Goal: Task Accomplishment & Management: Complete application form

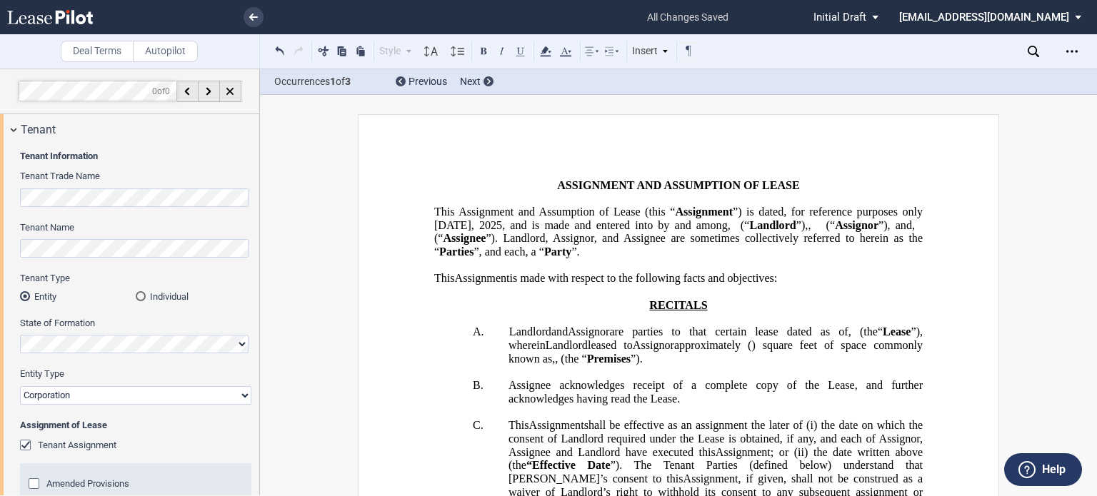
scroll to position [2808, 0]
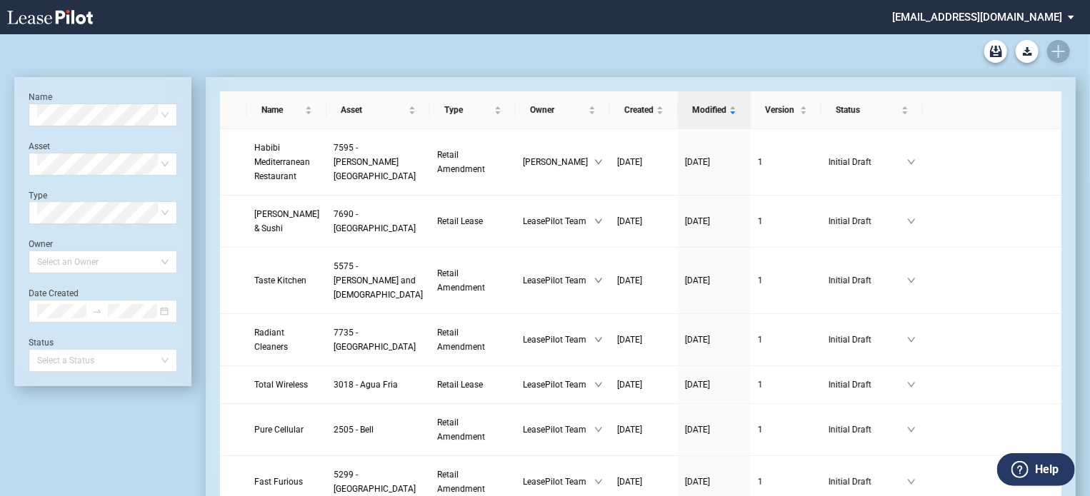
click at [1055, 53] on div "Retail Lease Blank Form Retail Amendment Blank Form" at bounding box center [544, 51] width 1061 height 34
click at [1056, 55] on div "Retail Lease Blank Form Retail Amendment Blank Form" at bounding box center [544, 51] width 1061 height 34
click at [1062, 50] on div "Retail Lease Blank Form Retail Amendment Blank Form" at bounding box center [544, 51] width 1061 height 34
click at [1056, 56] on div "Retail Lease Blank Form Retail Amendment Blank Form" at bounding box center [544, 51] width 1061 height 34
click at [166, 114] on span at bounding box center [102, 114] width 131 height 21
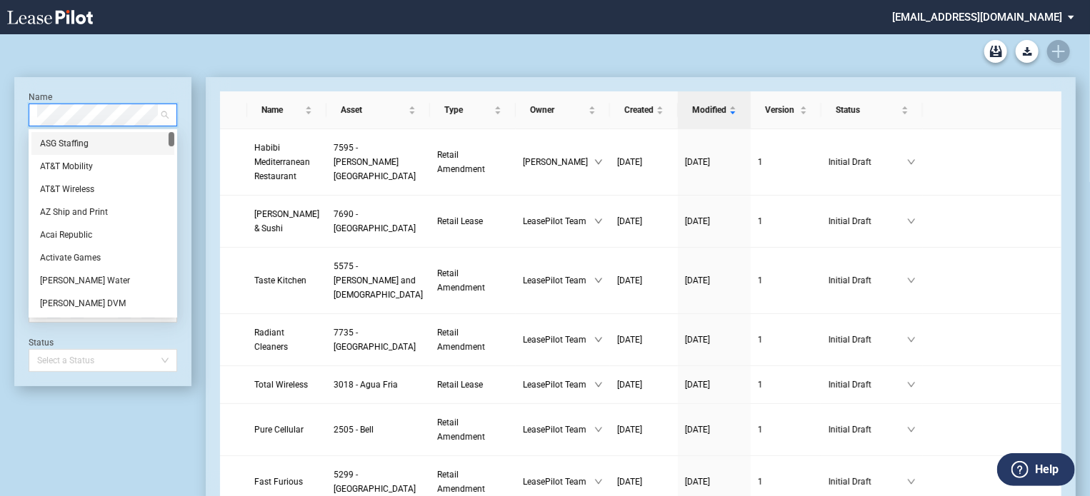
click at [166, 114] on span at bounding box center [102, 114] width 131 height 21
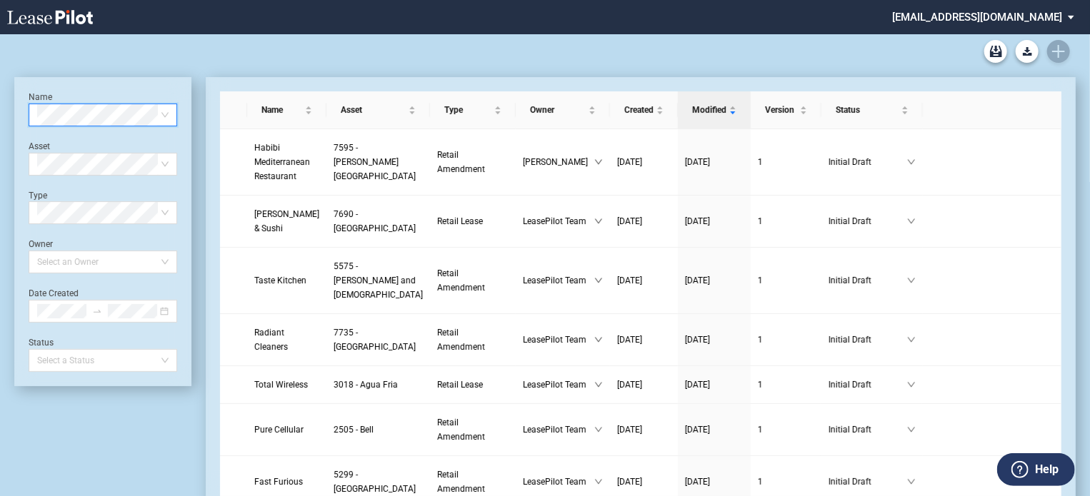
click at [1059, 51] on div "Retail Lease Blank Form Retail Amendment Blank Form" at bounding box center [544, 51] width 1061 height 34
click at [1057, 51] on div "Retail Lease Blank Form Retail Amendment Blank Form" at bounding box center [544, 51] width 1061 height 34
click at [1056, 51] on div "Retail Lease Blank Form Retail Amendment Blank Form" at bounding box center [544, 51] width 1061 height 34
click at [1060, 50] on div "Retail Lease Blank Form Retail Amendment Blank Form" at bounding box center [544, 51] width 1061 height 34
drag, startPoint x: 1060, startPoint y: 50, endPoint x: 1008, endPoint y: 56, distance: 52.5
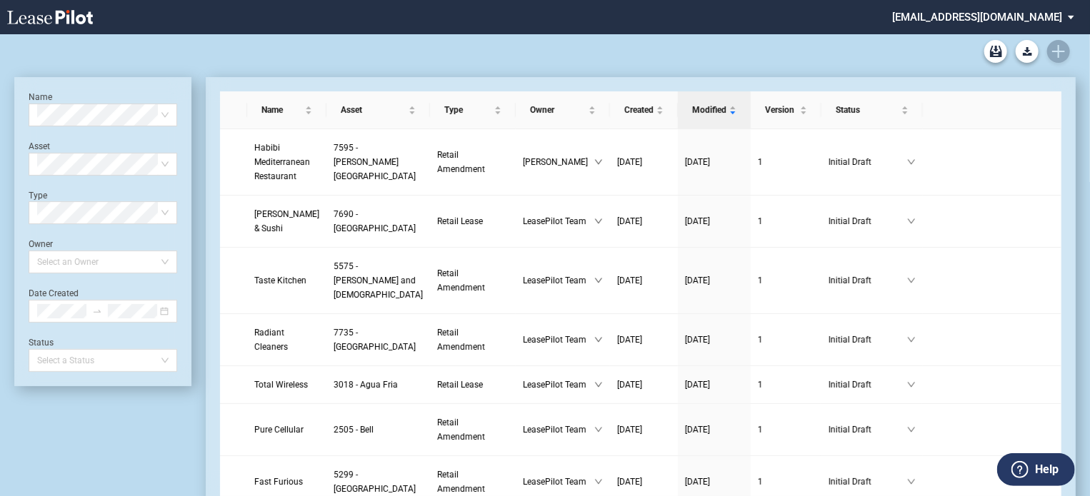
click at [1060, 50] on div "Retail Lease Blank Form Retail Amendment Blank Form" at bounding box center [544, 51] width 1061 height 34
click at [268, 171] on span "Habibi Mediterranean Restaurant" at bounding box center [282, 162] width 56 height 39
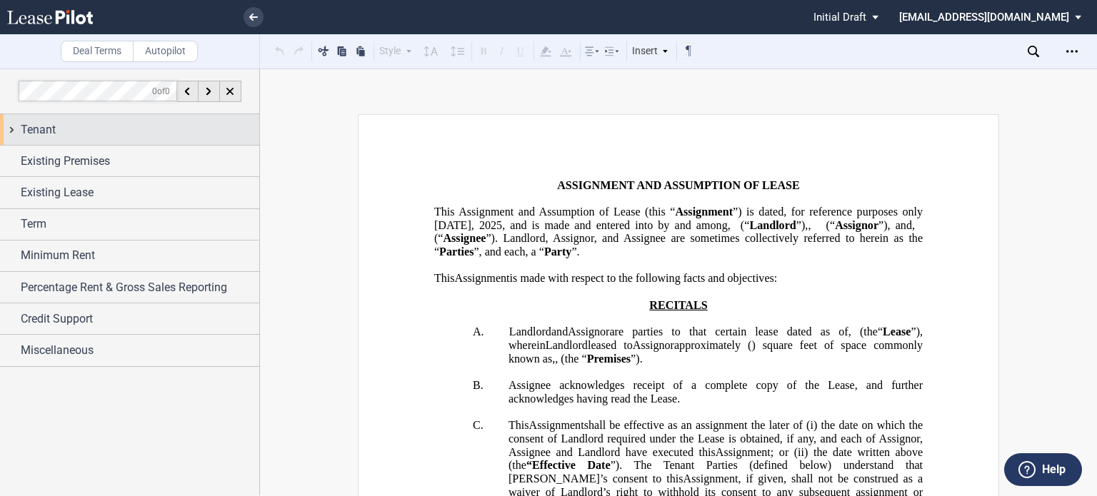
click at [43, 131] on span "Tenant" at bounding box center [38, 129] width 35 height 17
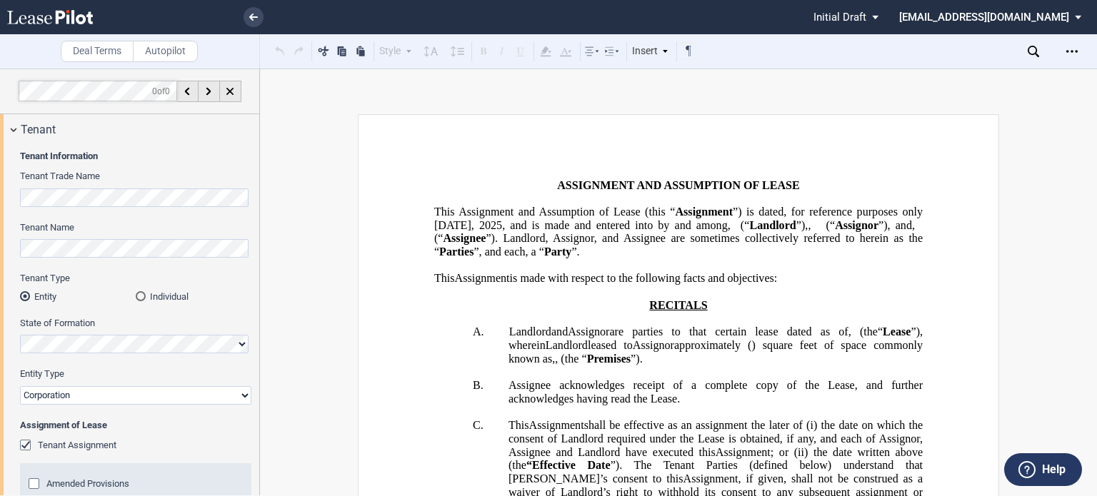
click at [0, 198] on html ".bocls-1{fill:#26354a;fill-rule:evenodd} Loading... × Pending... Pending... Ini…" at bounding box center [548, 248] width 1097 height 496
click at [0, 237] on html ".bocls-1{fill:#26354a;fill-rule:evenodd} Loading... × saving... Pending... Pend…" at bounding box center [548, 248] width 1097 height 496
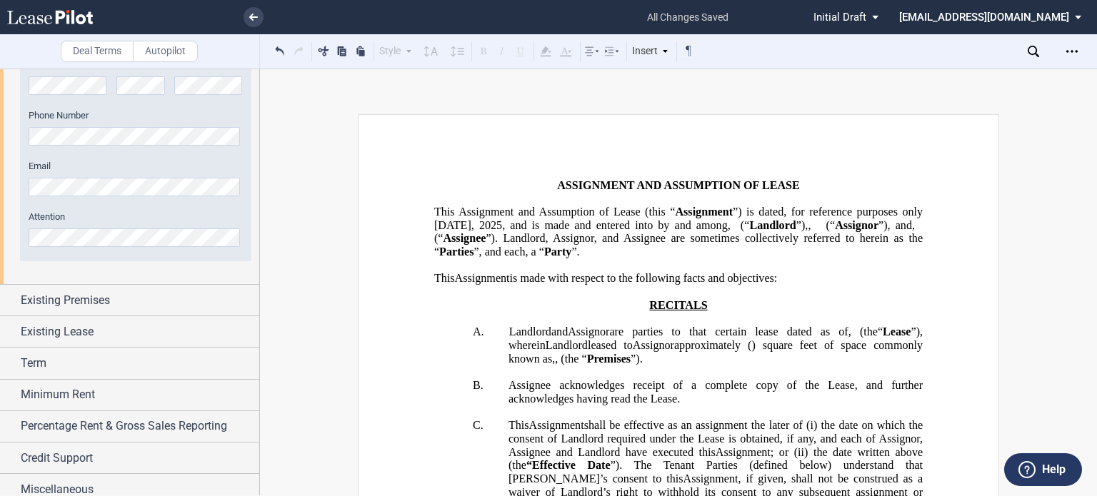
scroll to position [1180, 0]
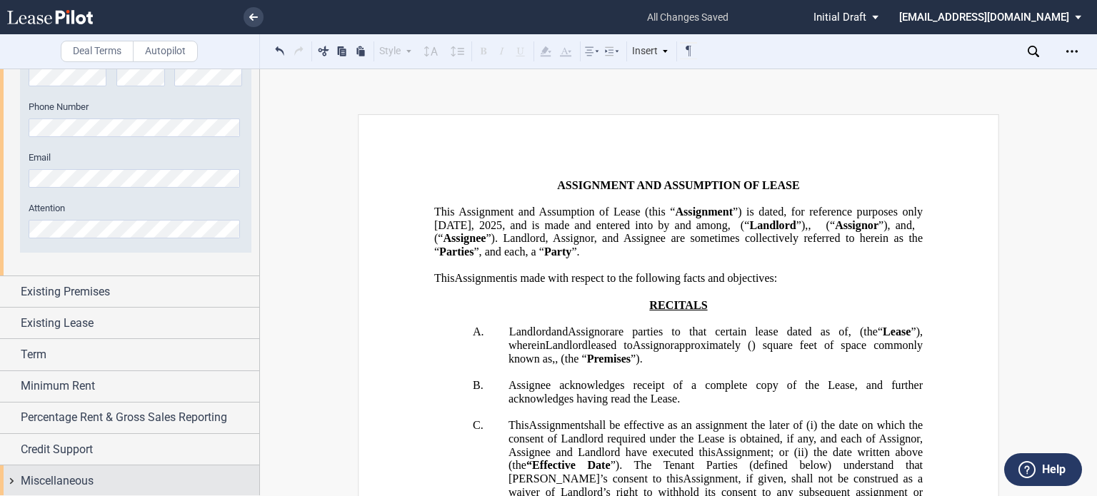
click at [77, 479] on span "Miscellaneous" at bounding box center [57, 481] width 73 height 17
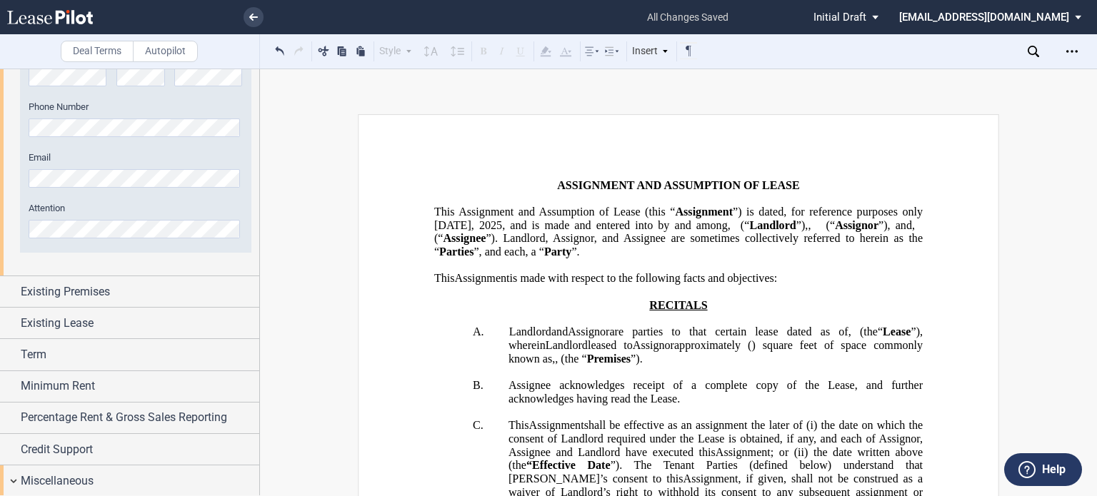
scroll to position [1397, 0]
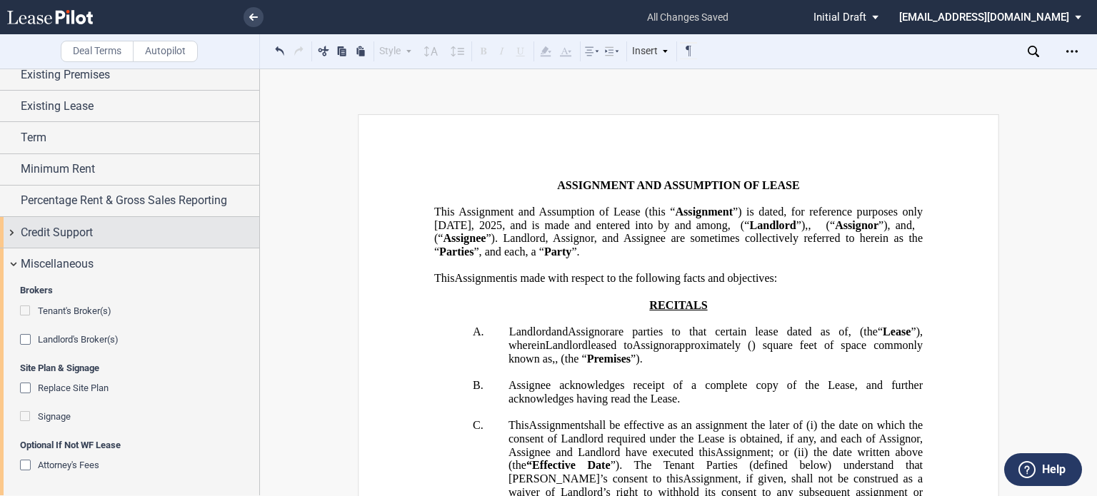
click at [94, 227] on div "Credit Support" at bounding box center [140, 232] width 238 height 17
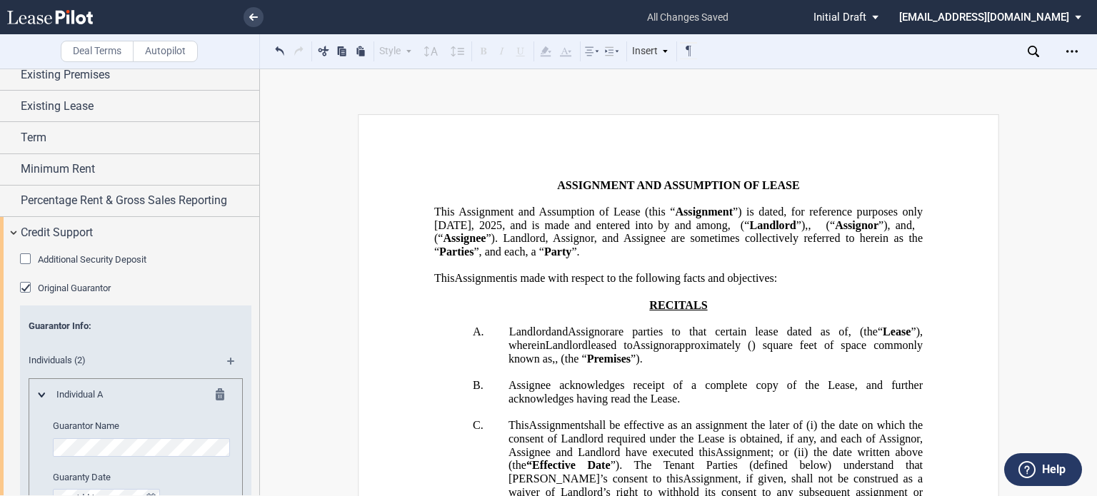
click at [29, 253] on div "Additional Security Deposit" at bounding box center [27, 260] width 14 height 14
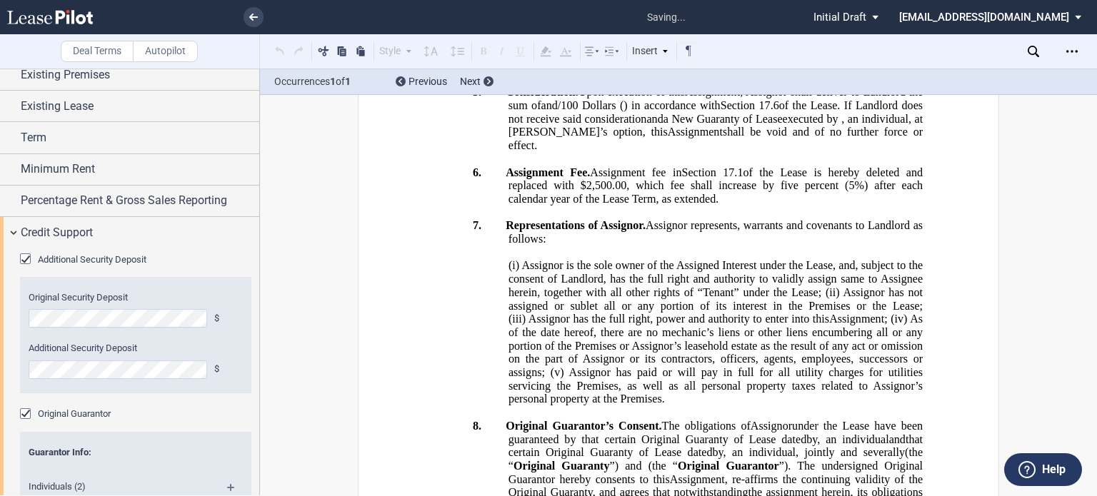
scroll to position [1359, 0]
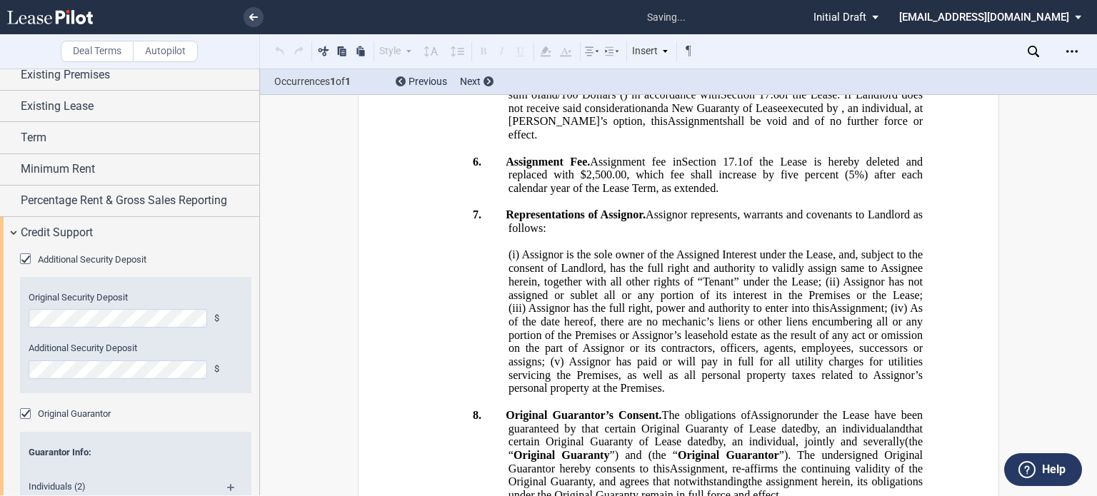
click at [0, 311] on html ".bocls-1{fill:#26354a;fill-rule:evenodd} Loading... × saving... Pending... Pend…" at bounding box center [548, 248] width 1097 height 496
click at [0, 357] on html ".bocls-1{fill:#26354a;fill-rule:evenodd} Loading... × all changes saved Pending…" at bounding box center [548, 248] width 1097 height 496
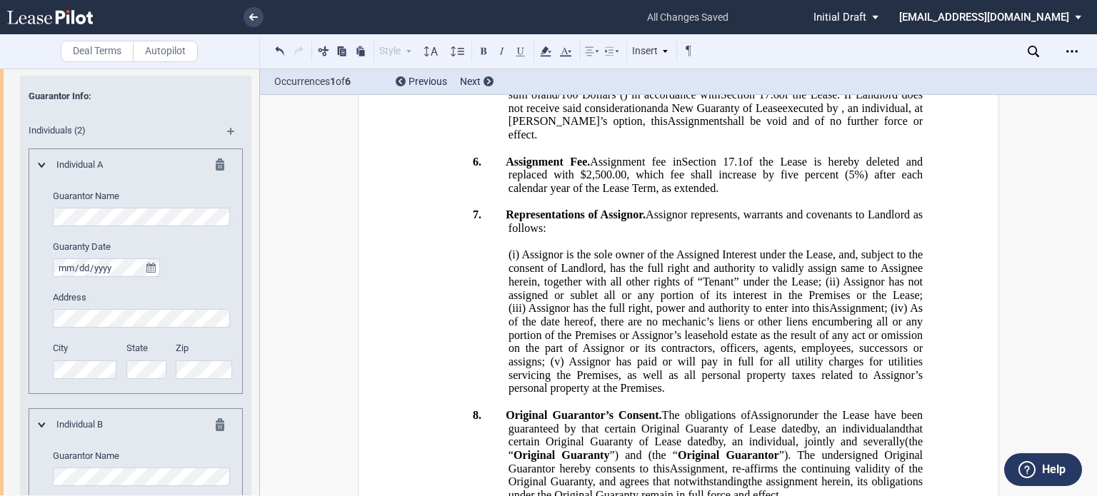
scroll to position [1745, 0]
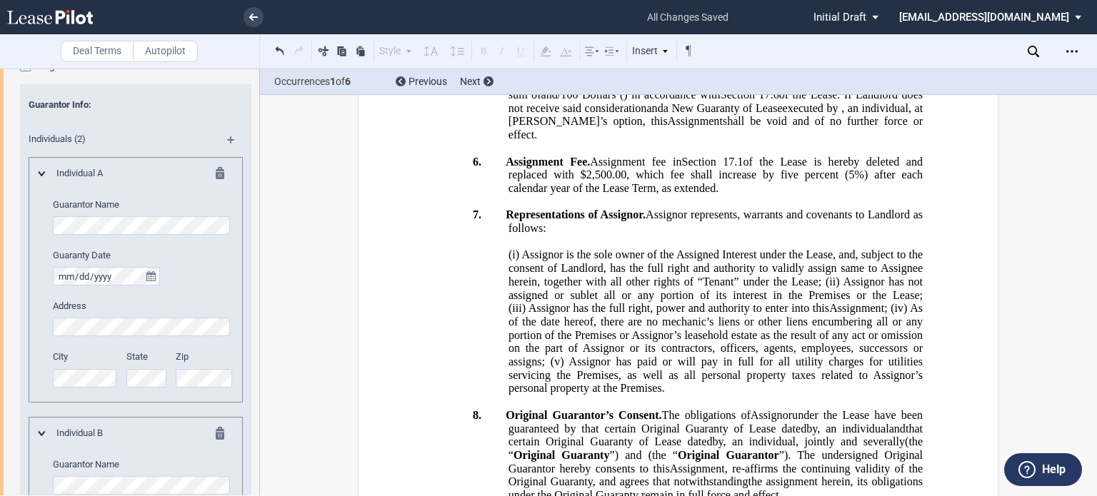
click at [0, 211] on html ".bocls-1{fill:#26354a;fill-rule:evenodd} Loading... × all changes saved Pending…" at bounding box center [548, 248] width 1097 height 496
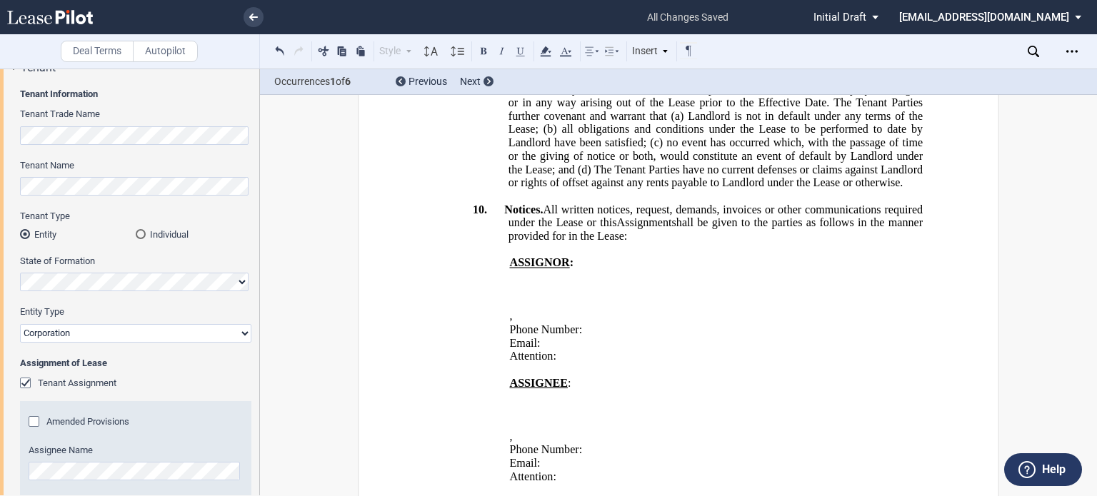
scroll to position [0, 0]
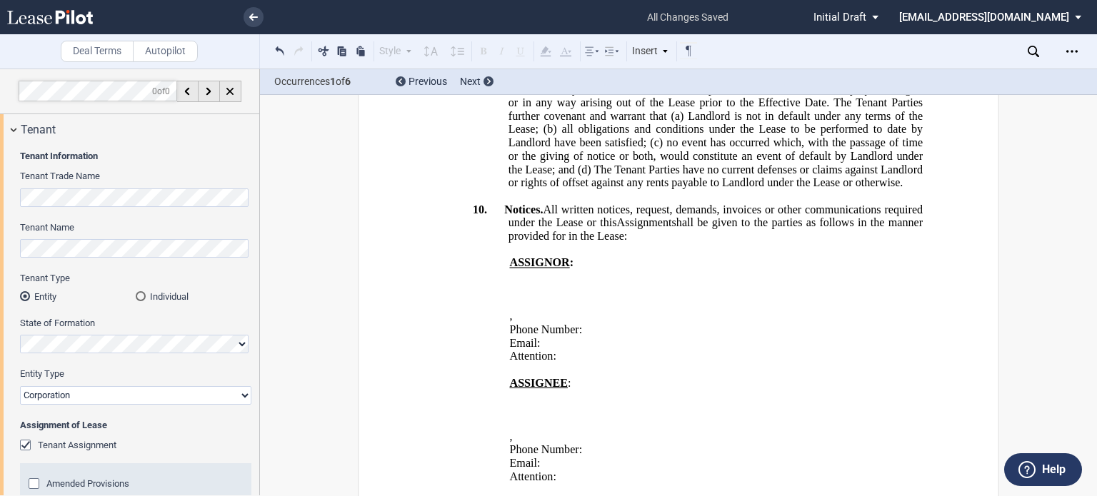
click at [0, 245] on html ".bocls-1{fill:#26354a;fill-rule:evenodd} Loading... × all changes saved Pending…" at bounding box center [548, 248] width 1097 height 496
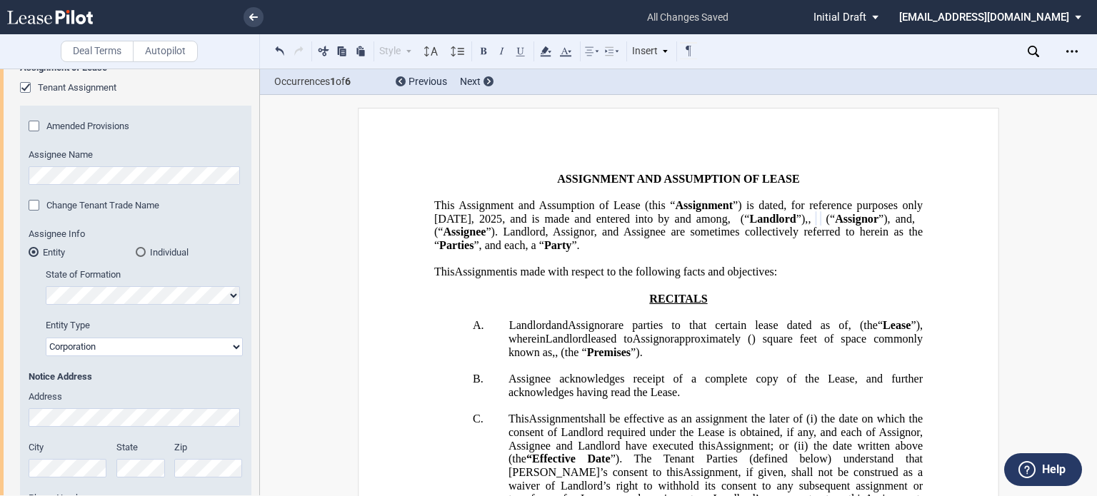
scroll to position [371, 0]
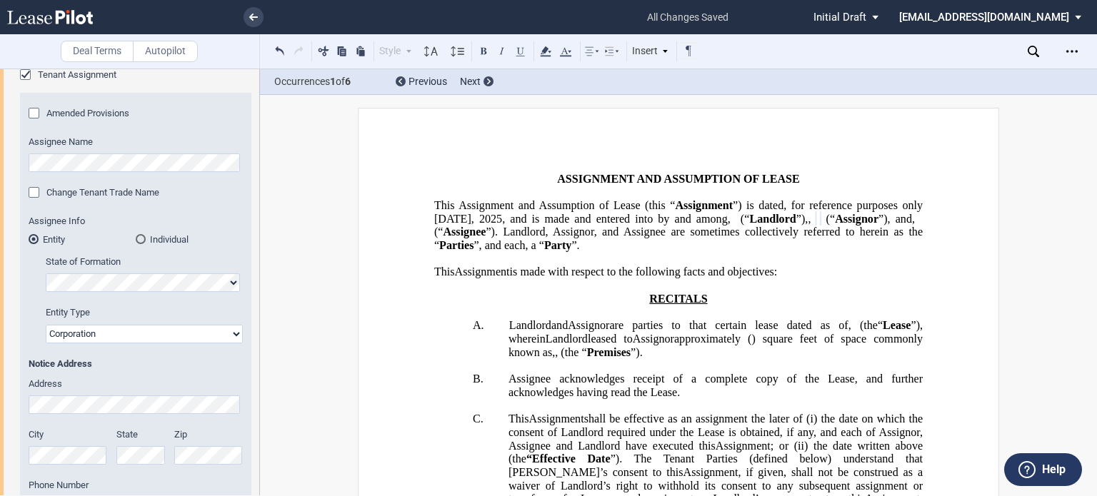
click at [0, 152] on html ".bocls-1{fill:#26354a;fill-rule:evenodd} Loading... × all changes saved Pending…" at bounding box center [548, 248] width 1097 height 496
click at [233, 335] on select "Corporation Limited Liability Company General Partnership Limited Partnership O…" at bounding box center [144, 334] width 197 height 19
select select "limited liability company"
click at [46, 325] on select "Corporation Limited Liability Company General Partnership Limited Partnership O…" at bounding box center [144, 334] width 197 height 19
click at [0, 397] on html ".bocls-1{fill:#26354a;fill-rule:evenodd} Loading... × all changes saved Pending…" at bounding box center [548, 248] width 1097 height 496
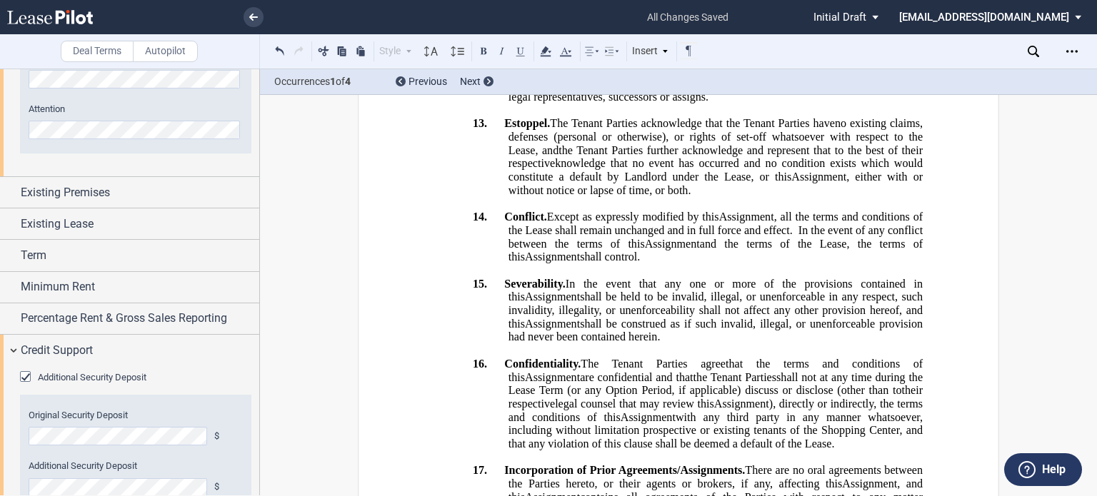
scroll to position [1287, 0]
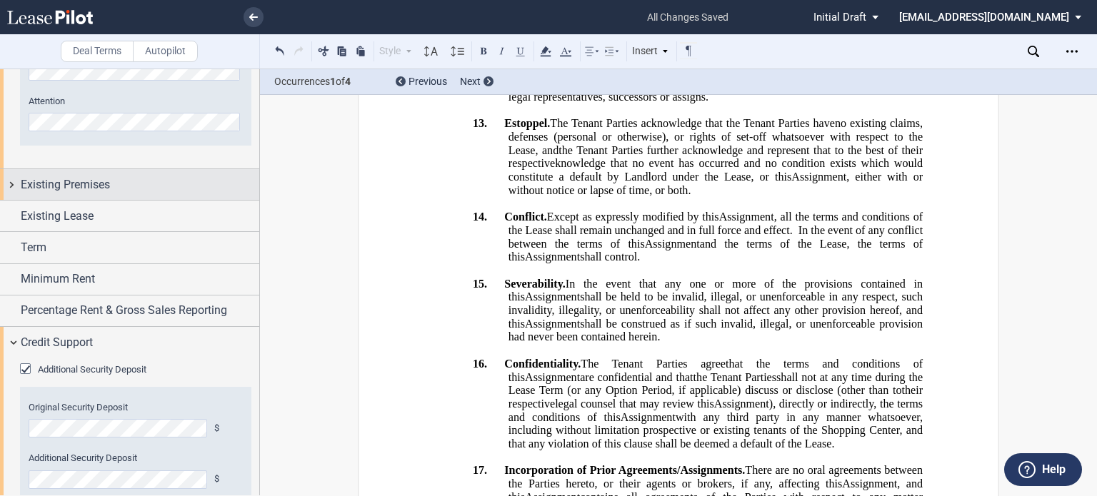
click at [174, 191] on div "Existing Premises" at bounding box center [140, 184] width 238 height 17
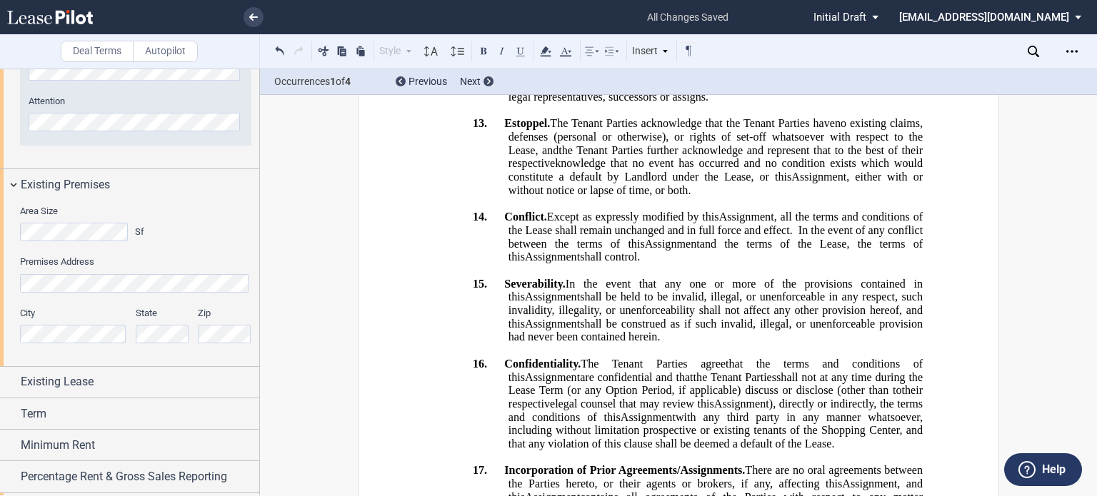
click at [0, 231] on html ".bocls-1{fill:#26354a;fill-rule:evenodd} Loading... × all changes saved Pending…" at bounding box center [548, 248] width 1097 height 496
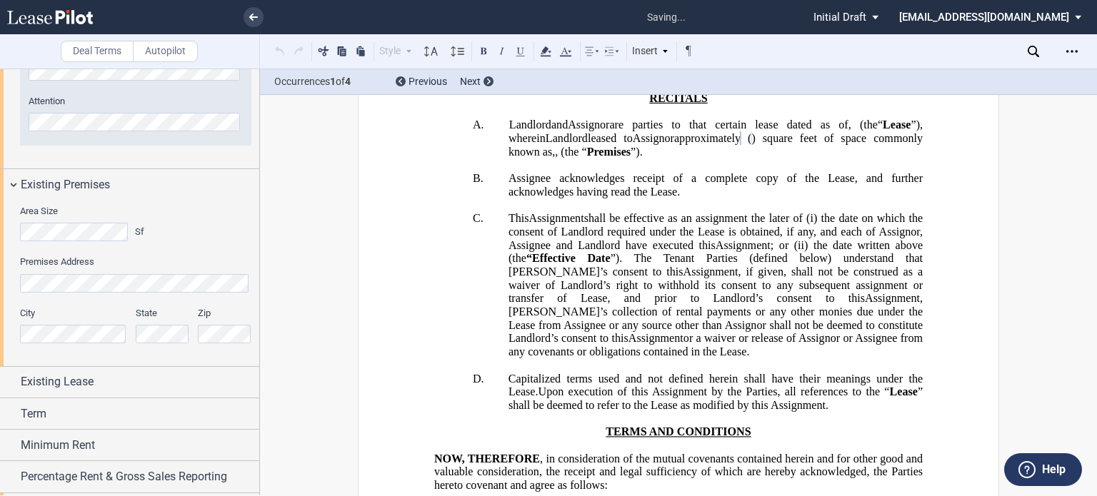
scroll to position [166, 0]
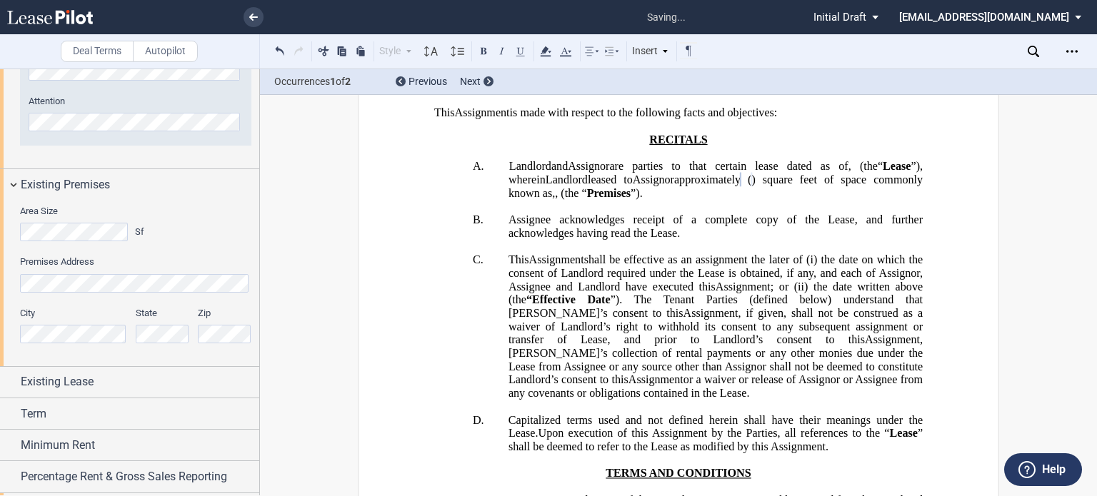
click at [0, 273] on html ".bocls-1{fill:#26354a;fill-rule:evenodd} Loading... × saving... Pending... Pend…" at bounding box center [548, 248] width 1097 height 496
click at [0, 309] on html ".bocls-1{fill:#26354a;fill-rule:evenodd} Loading... × saving... Pending... Pend…" at bounding box center [548, 248] width 1097 height 496
click at [92, 337] on div "City State Zip" at bounding box center [135, 332] width 248 height 51
click at [118, 331] on div "City State Zip" at bounding box center [135, 332] width 248 height 51
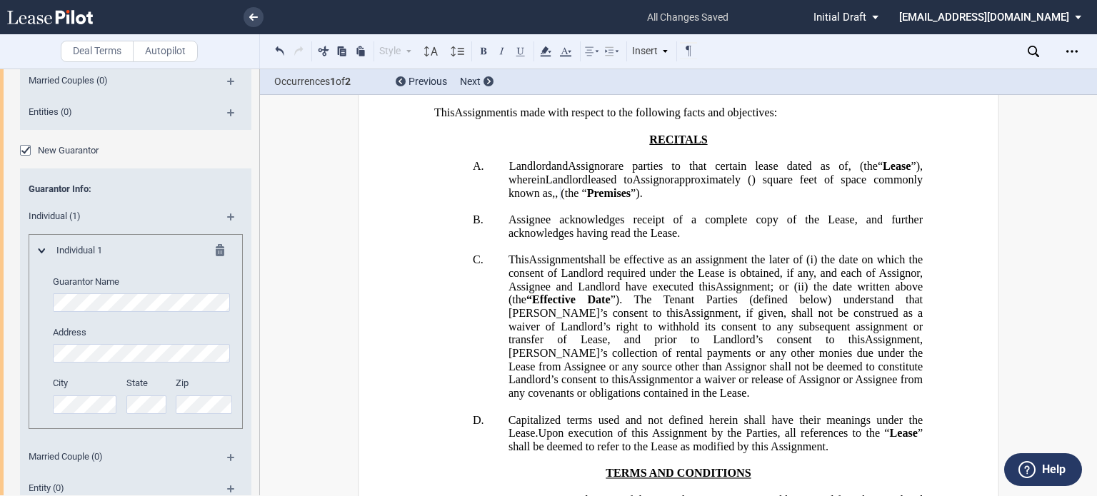
scroll to position [2538, 0]
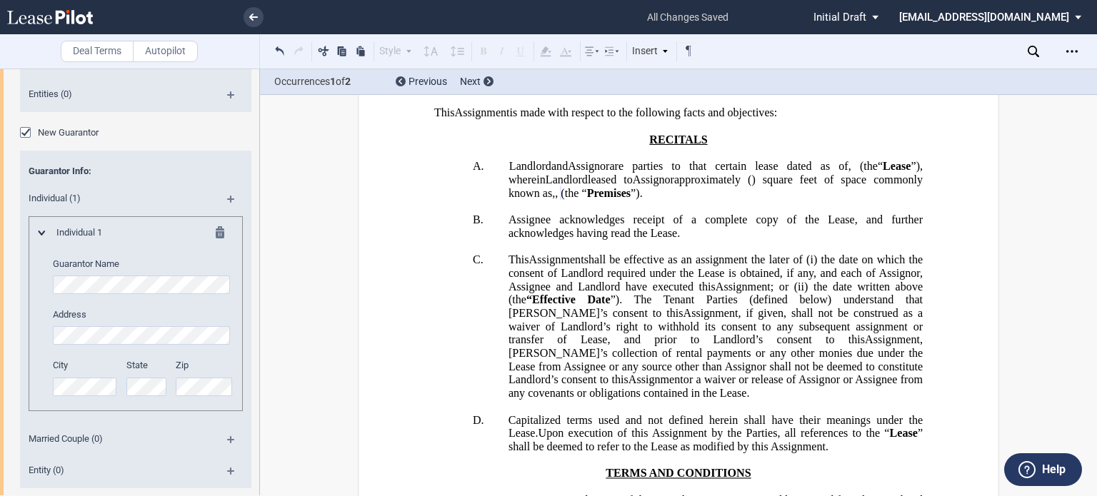
click at [0, 267] on html ".bocls-1{fill:#26354a;fill-rule:evenodd} Loading... × all changes saved Pending…" at bounding box center [548, 248] width 1097 height 496
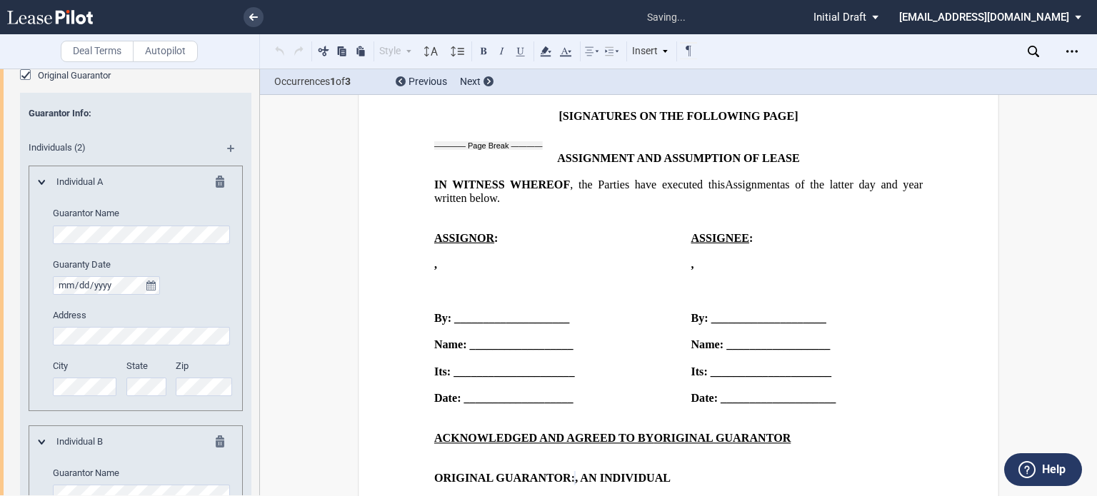
scroll to position [1885, 0]
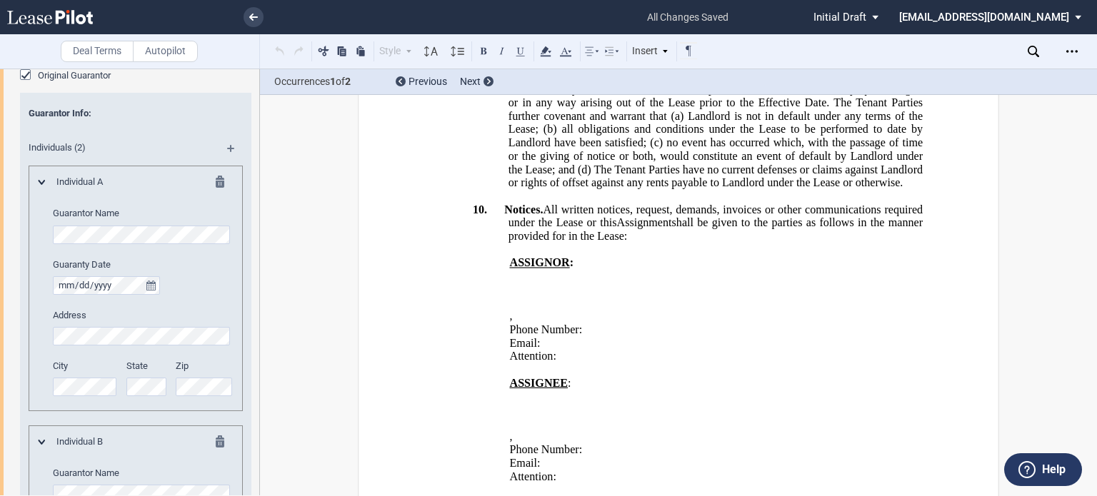
click at [0, 317] on html ".bocls-1{fill:#26354a;fill-rule:evenodd} Loading... × all changes saved Pending…" at bounding box center [548, 248] width 1097 height 496
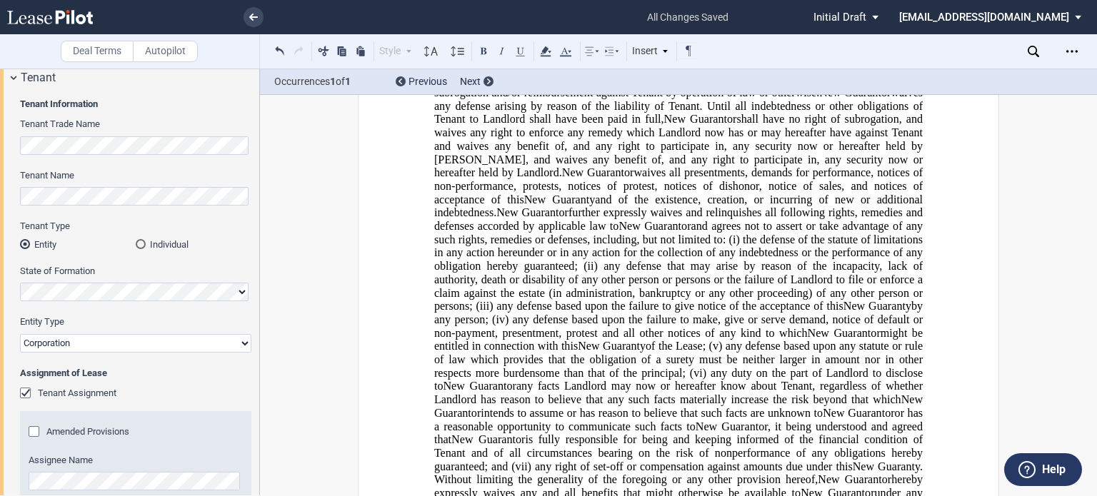
scroll to position [0, 0]
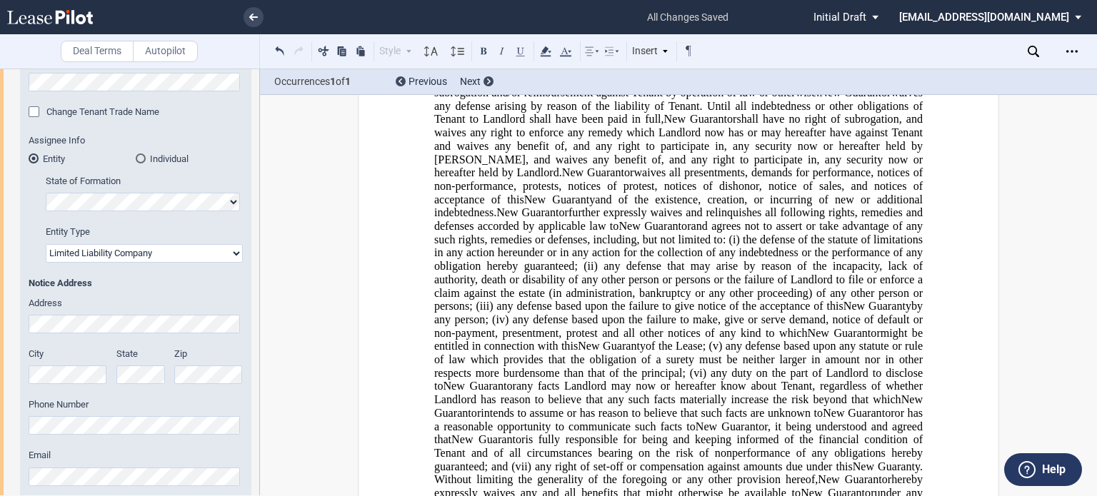
scroll to position [468, 0]
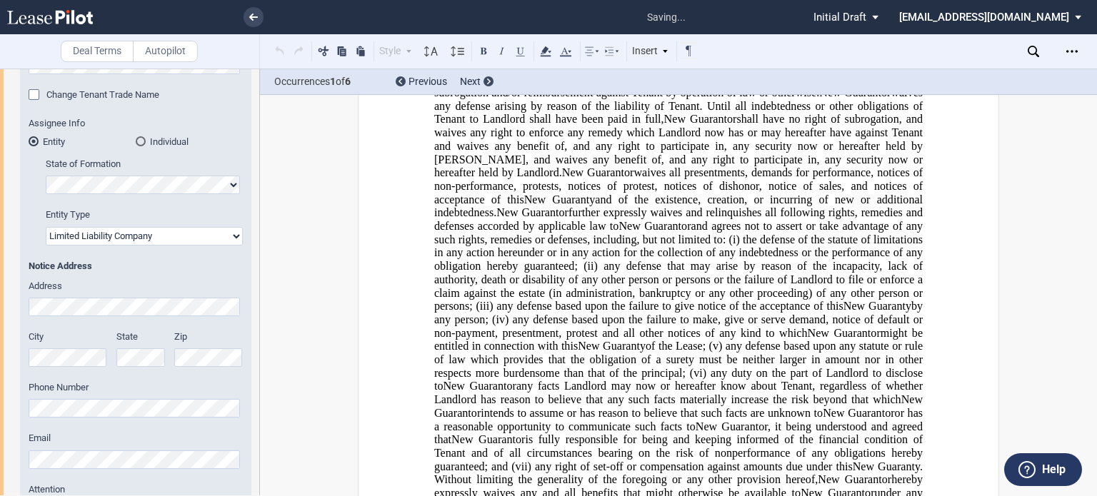
drag, startPoint x: 261, startPoint y: 151, endPoint x: 260, endPoint y: 160, distance: 9.3
drag, startPoint x: 260, startPoint y: 160, endPoint x: 263, endPoint y: 146, distance: 13.9
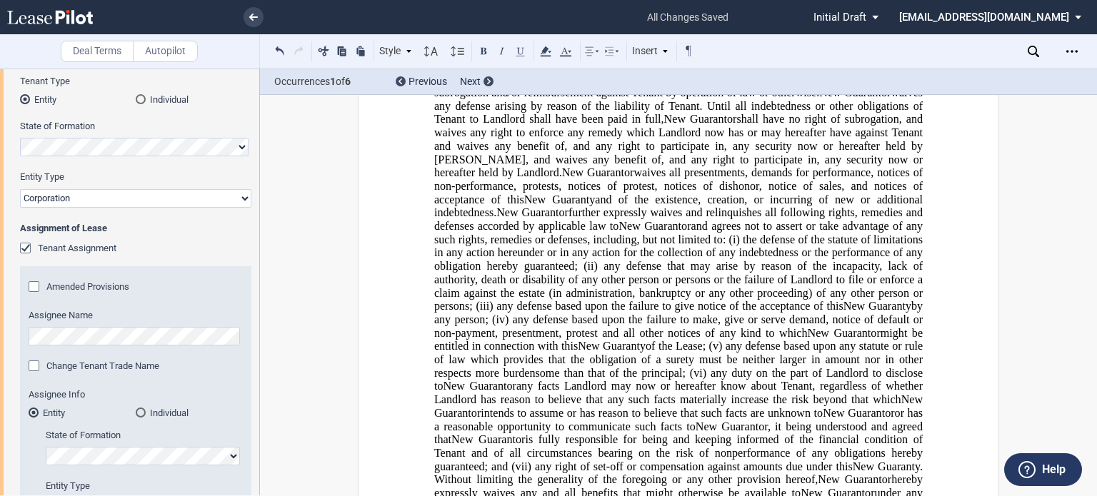
scroll to position [211, 0]
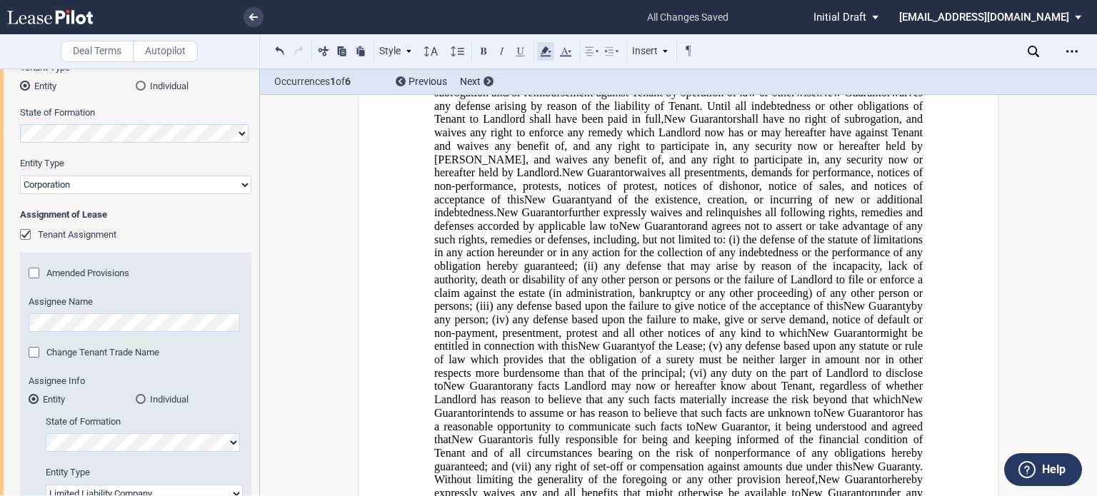
click at [541, 53] on icon at bounding box center [545, 51] width 17 height 17
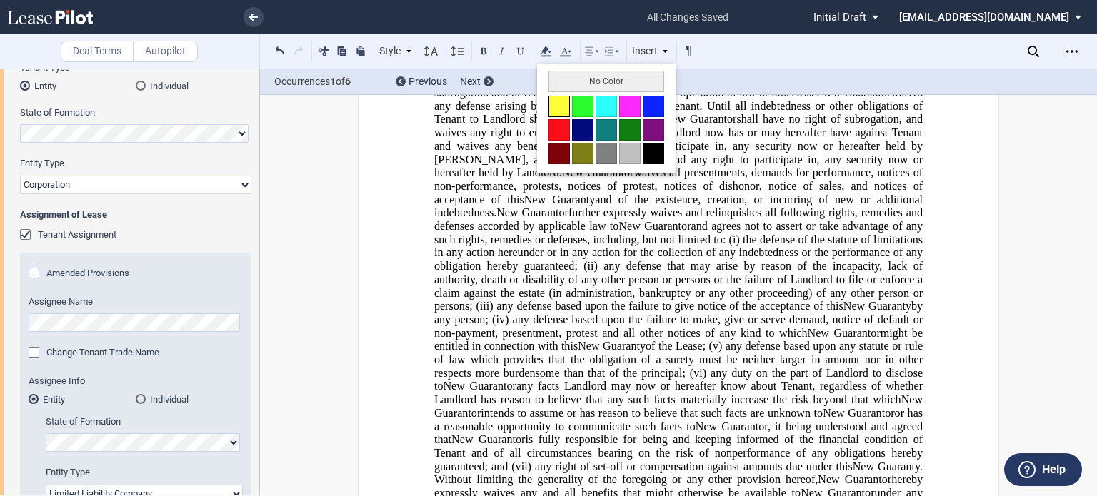
click at [554, 105] on button at bounding box center [558, 106] width 21 height 21
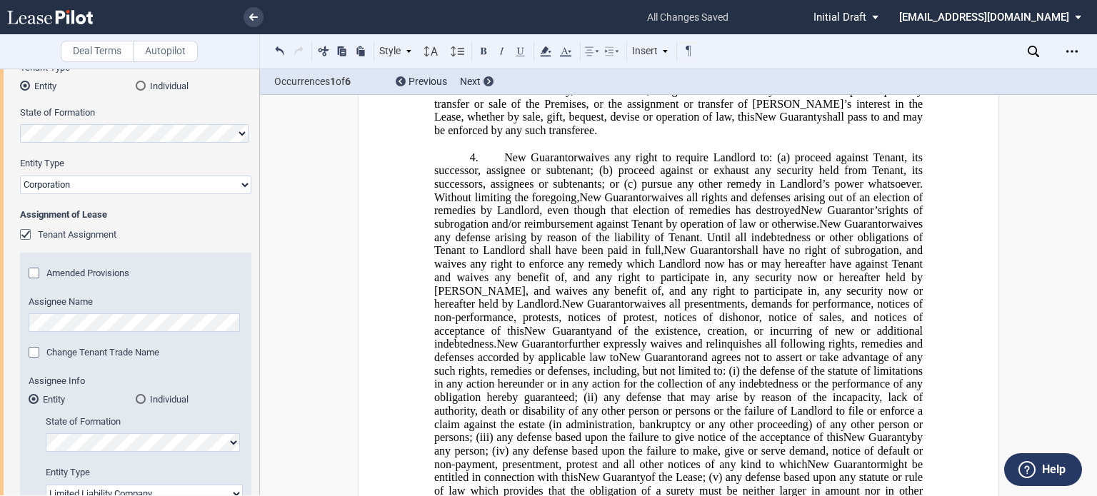
scroll to position [4987, 0]
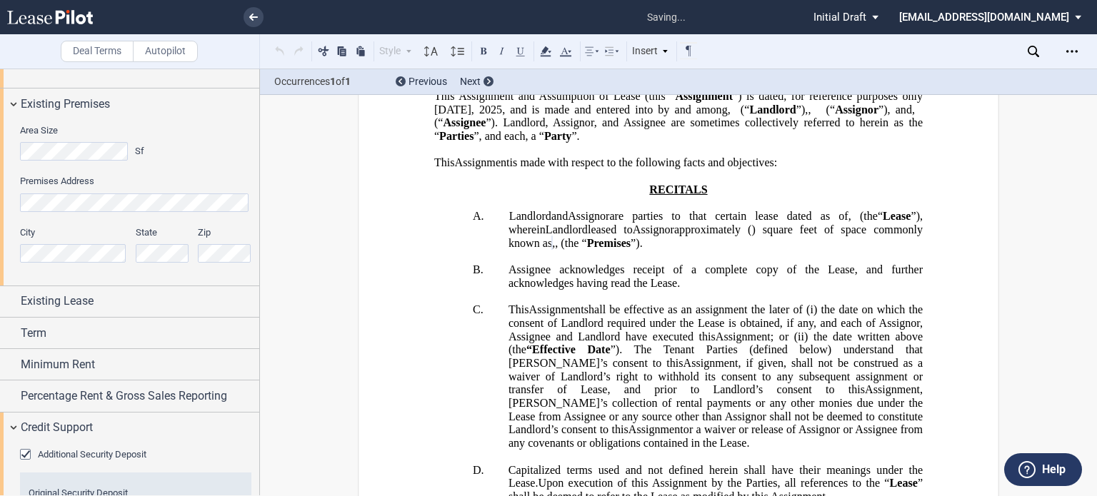
scroll to position [172, 0]
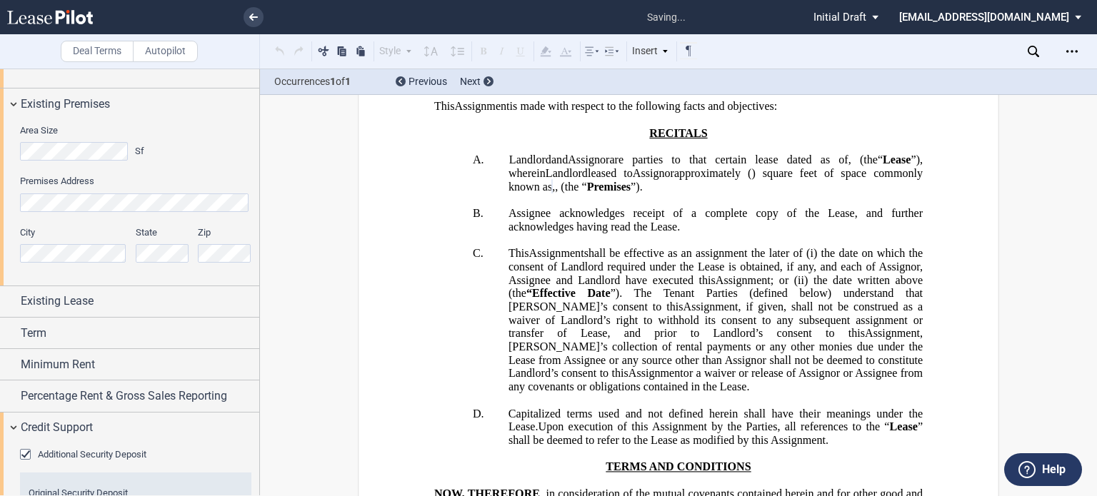
click at [252, 203] on div "Area Size Sf Premises Address City State Zip" at bounding box center [129, 202] width 259 height 166
click at [275, 49] on button at bounding box center [279, 50] width 17 height 17
click at [276, 49] on button at bounding box center [279, 50] width 17 height 17
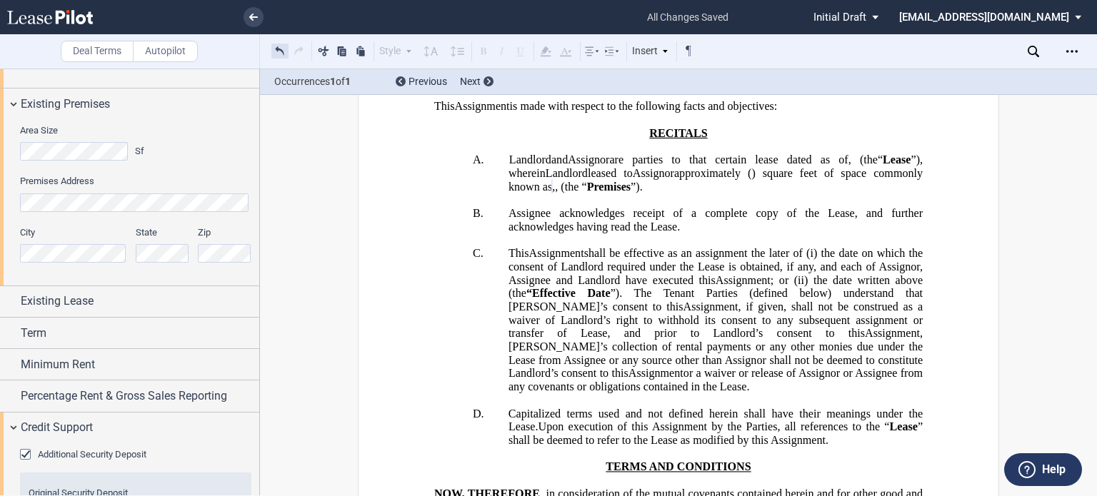
click at [276, 49] on button at bounding box center [279, 50] width 17 height 17
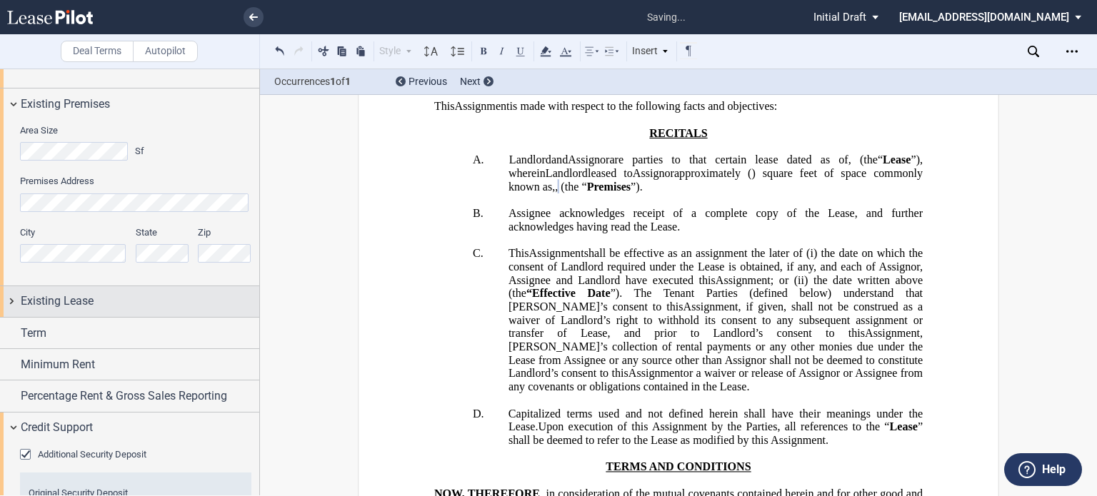
click at [131, 303] on div "Existing Lease" at bounding box center [140, 301] width 238 height 17
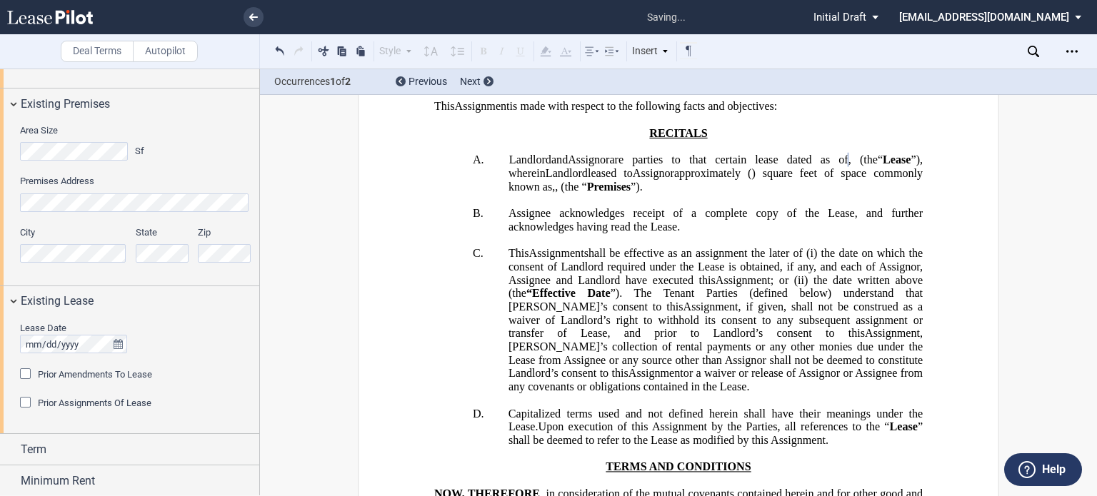
click at [24, 378] on div "Prior Amendments To Lease" at bounding box center [27, 375] width 14 height 14
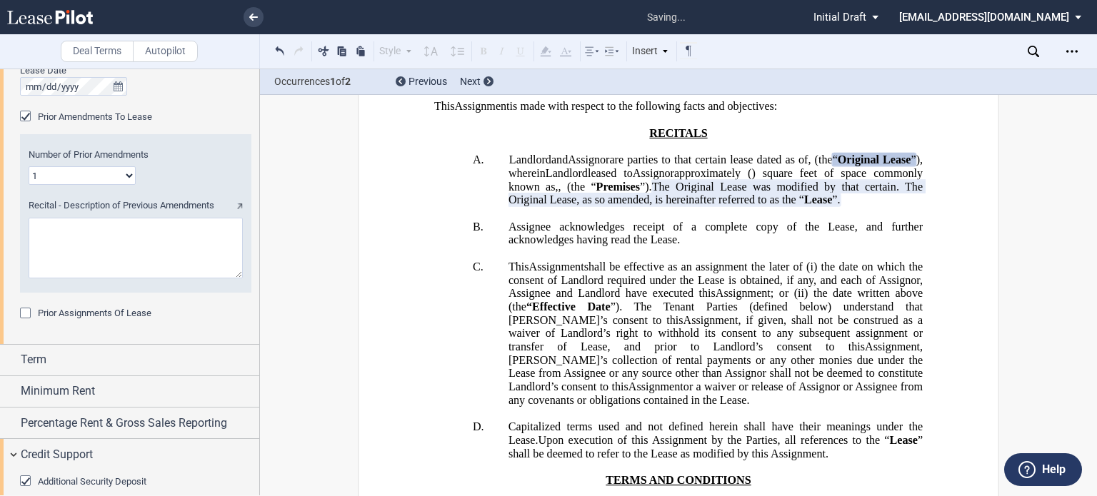
scroll to position [1664, 0]
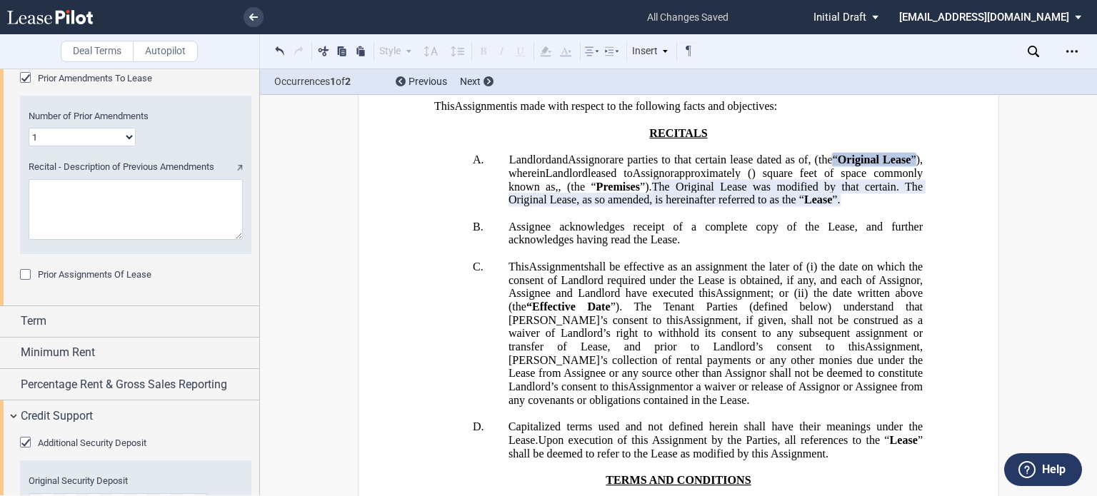
click at [127, 136] on select "1 2 3 4 5 6 7 8 9 10 11 12" at bounding box center [82, 137] width 107 height 19
select select "number:3"
click at [29, 128] on select "1 2 3 4 5 6 7 8 9 10 11 12" at bounding box center [82, 137] width 107 height 19
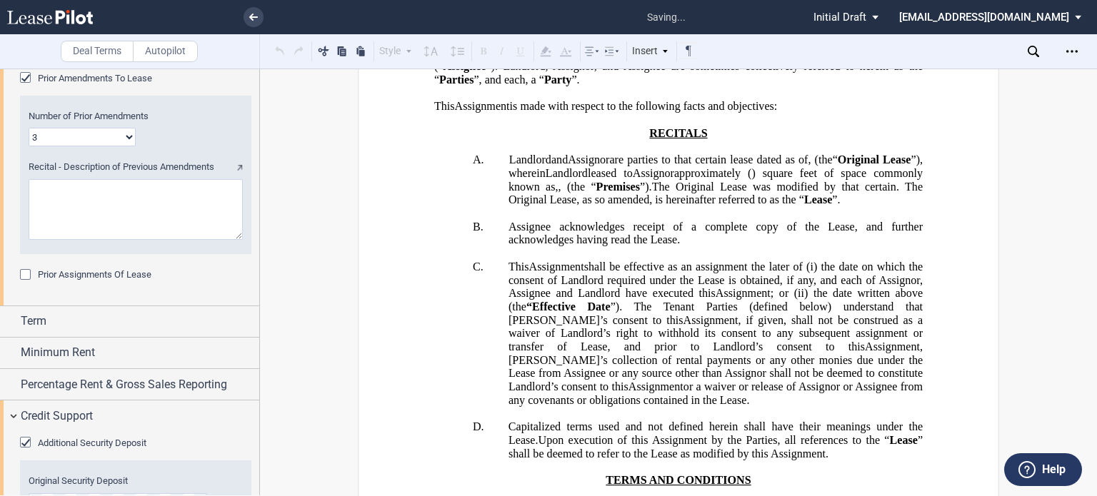
click at [24, 276] on div "Prior Assignments Of Lease" at bounding box center [27, 276] width 14 height 14
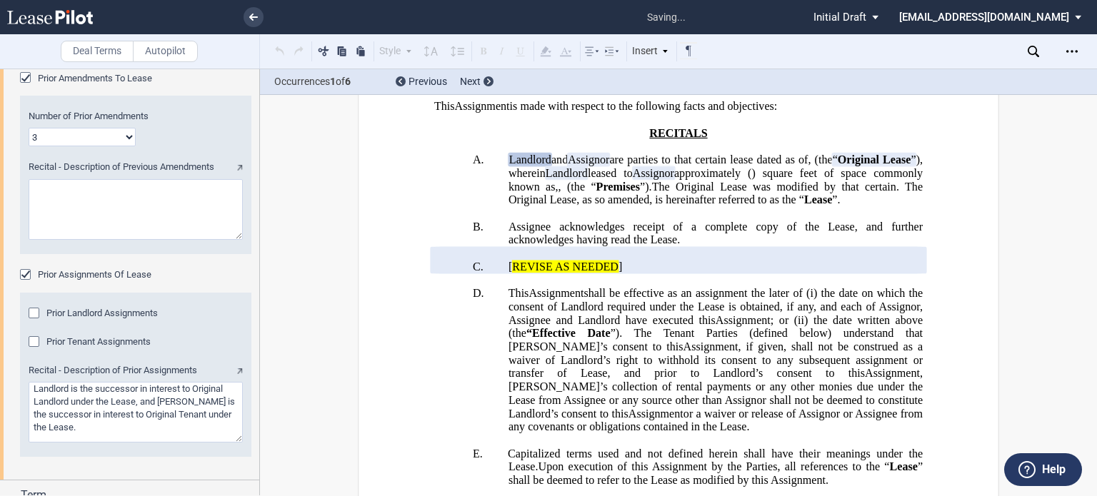
click at [34, 313] on div "Prior Landlord Assignments" at bounding box center [36, 315] width 14 height 14
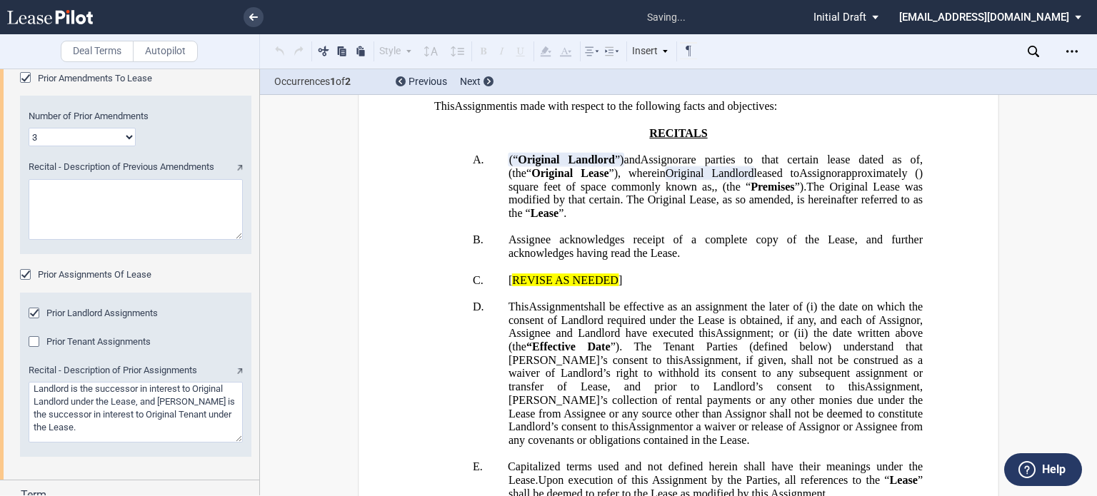
click at [30, 343] on div "Prior Tenant Assignments" at bounding box center [36, 343] width 14 height 14
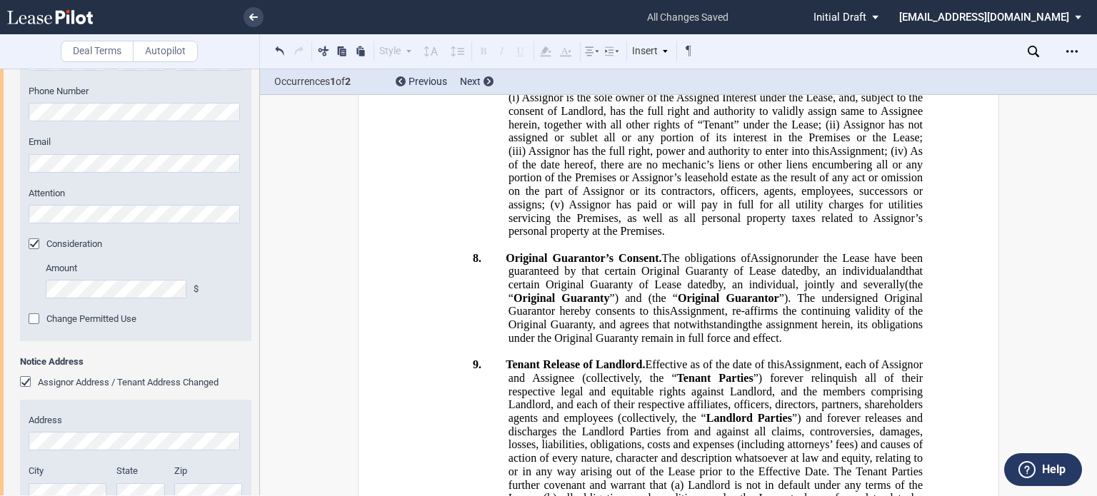
scroll to position [769, 0]
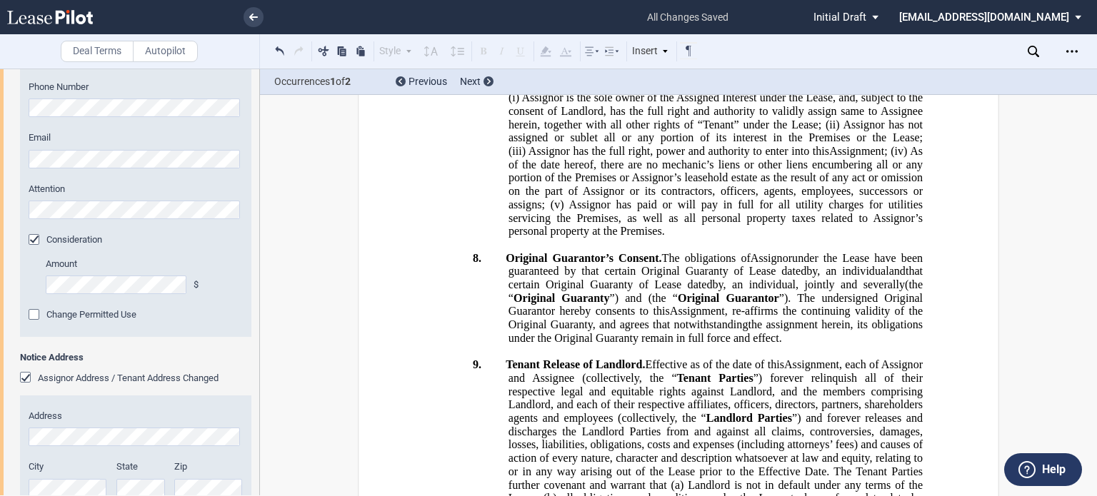
click at [19, 286] on div "Tenant Information Tenant Trade Name Tenant Name Tenant Type Entity Individual …" at bounding box center [129, 31] width 259 height 1311
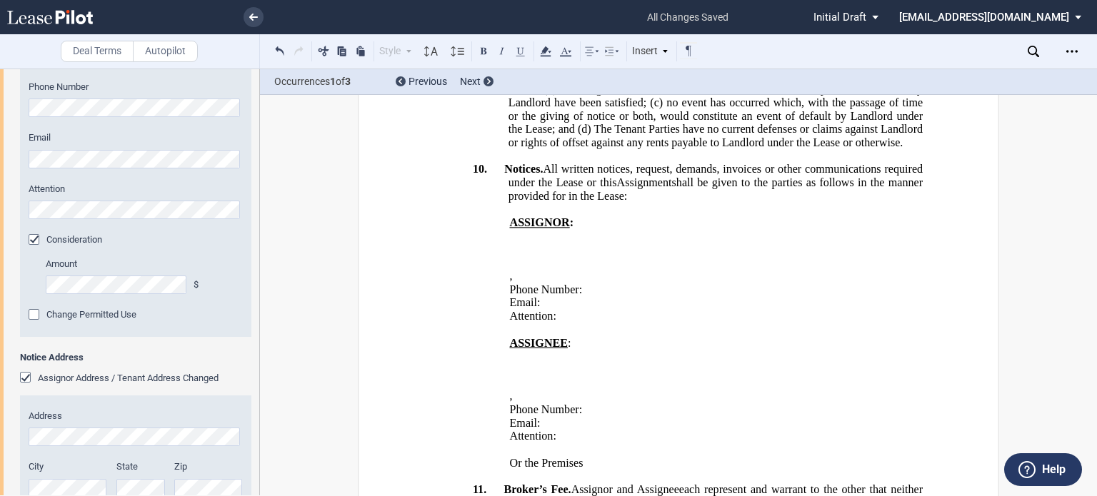
scroll to position [2056, 0]
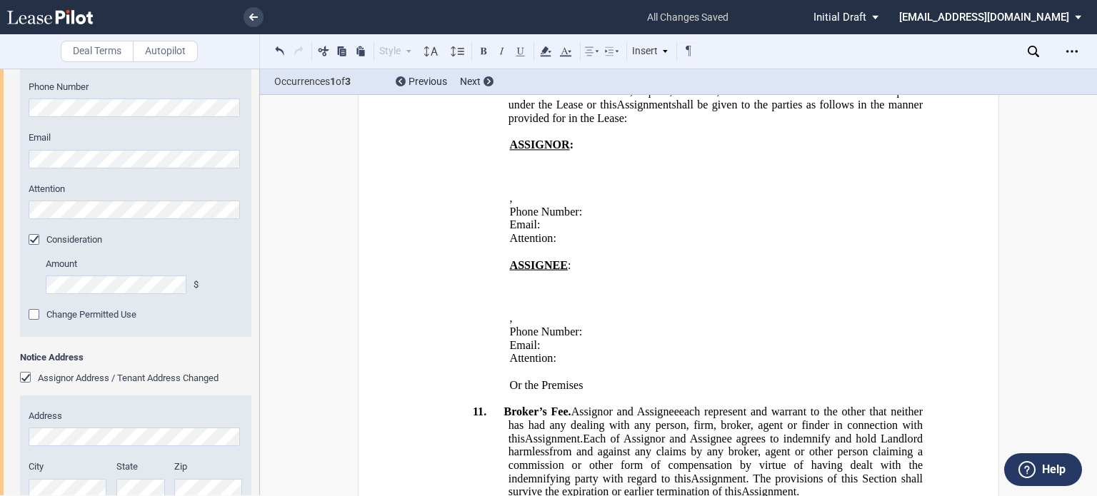
drag, startPoint x: 255, startPoint y: 180, endPoint x: 258, endPoint y: 150, distance: 30.2
click at [258, 150] on div at bounding box center [130, 282] width 260 height 427
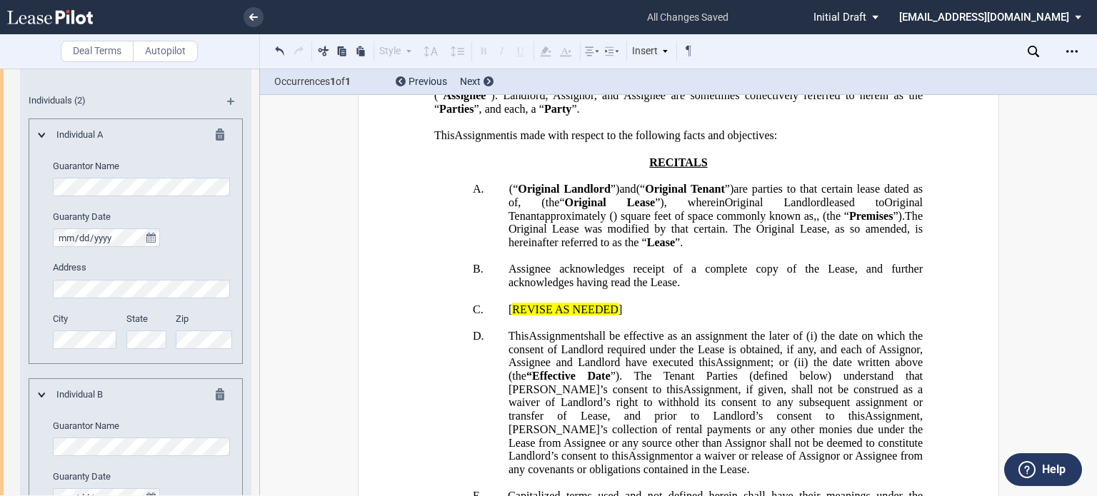
scroll to position [154, 0]
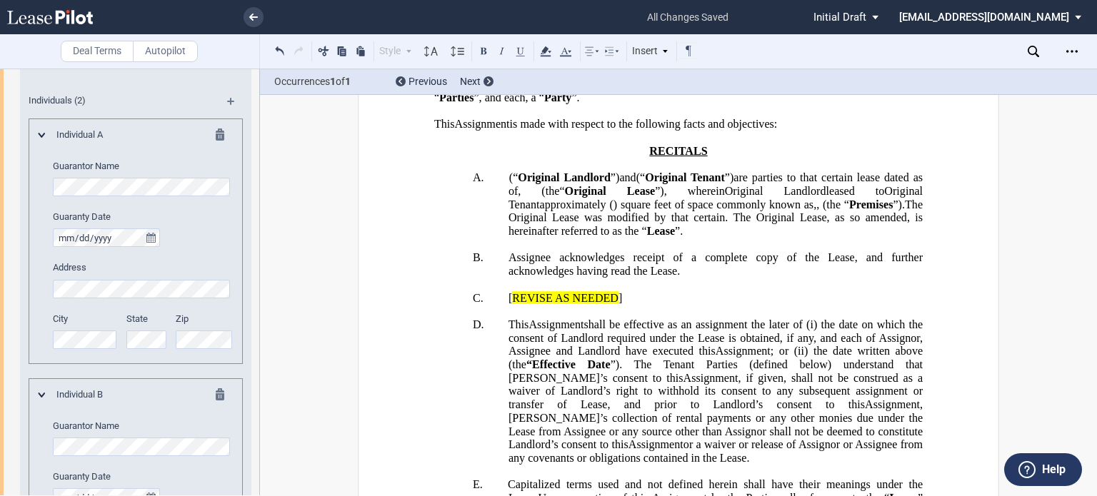
click at [509, 184] on span "(“" at bounding box center [513, 177] width 9 height 13
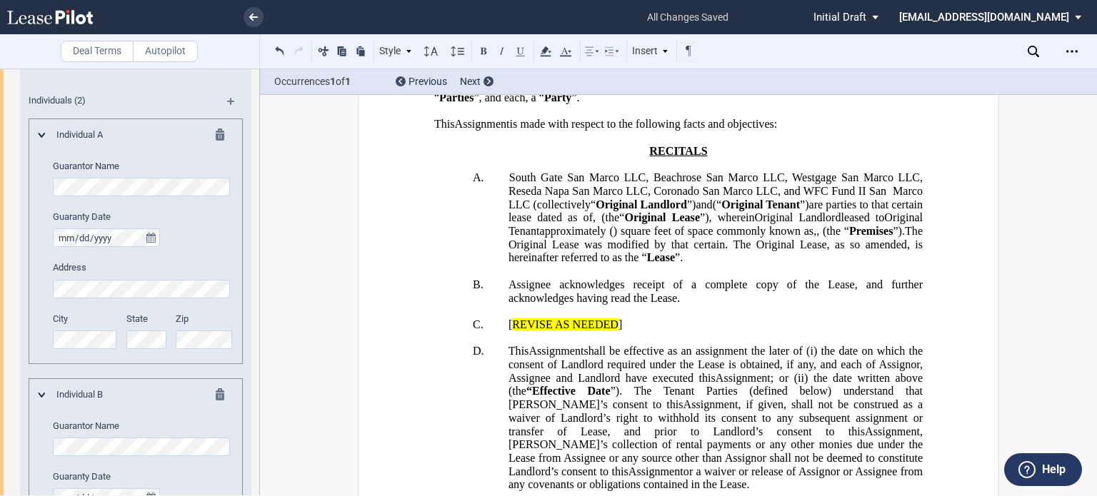
click at [722, 211] on span "(“" at bounding box center [717, 204] width 9 height 13
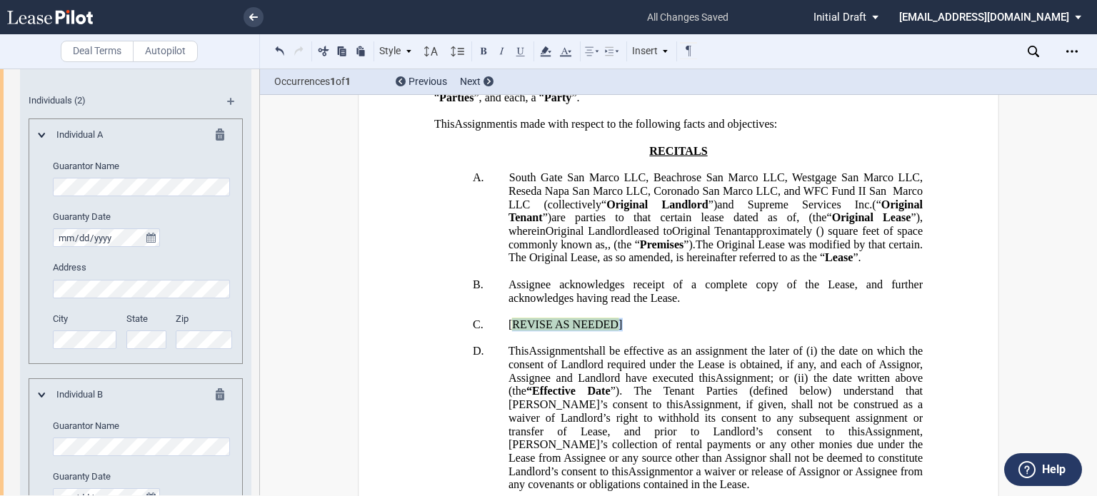
drag, startPoint x: 875, startPoint y: 434, endPoint x: 580, endPoint y: 453, distance: 296.2
click at [580, 332] on p "C. ﻿ ﻿ [ REVISE AS NEEDED ]" at bounding box center [715, 325] width 414 height 14
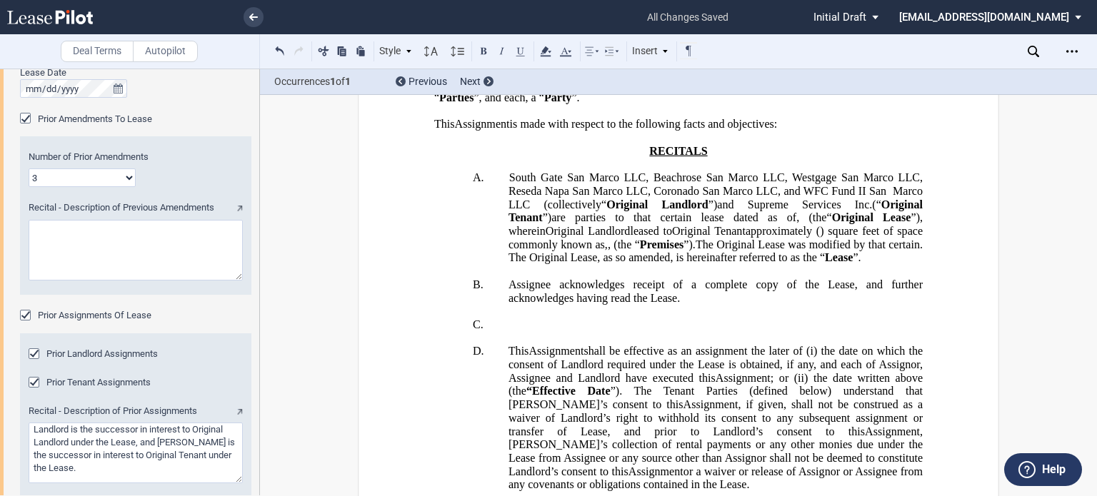
scroll to position [1594, 0]
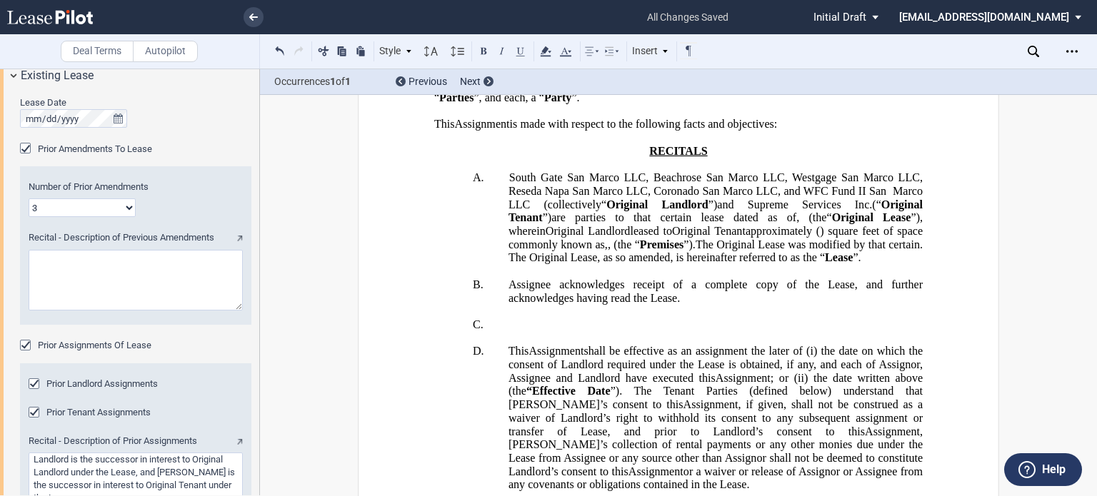
click at [148, 270] on textarea "Recital - Description of Previous Amendments" at bounding box center [136, 280] width 214 height 61
paste textarea "that certain Assumption of Lease dated [DATE], that certain First Amendment to …"
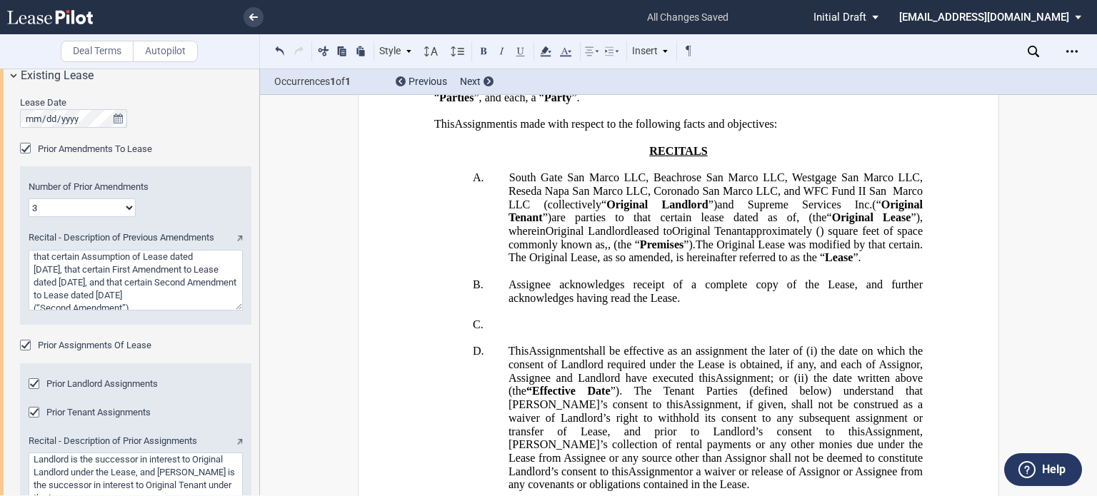
scroll to position [17, 0]
drag, startPoint x: 238, startPoint y: 282, endPoint x: 238, endPoint y: 273, distance: 8.6
click at [238, 273] on textarea "Recital - Description of Previous Amendments" at bounding box center [136, 280] width 214 height 61
click at [220, 260] on textarea "Recital - Description of Previous Amendments" at bounding box center [136, 280] width 214 height 61
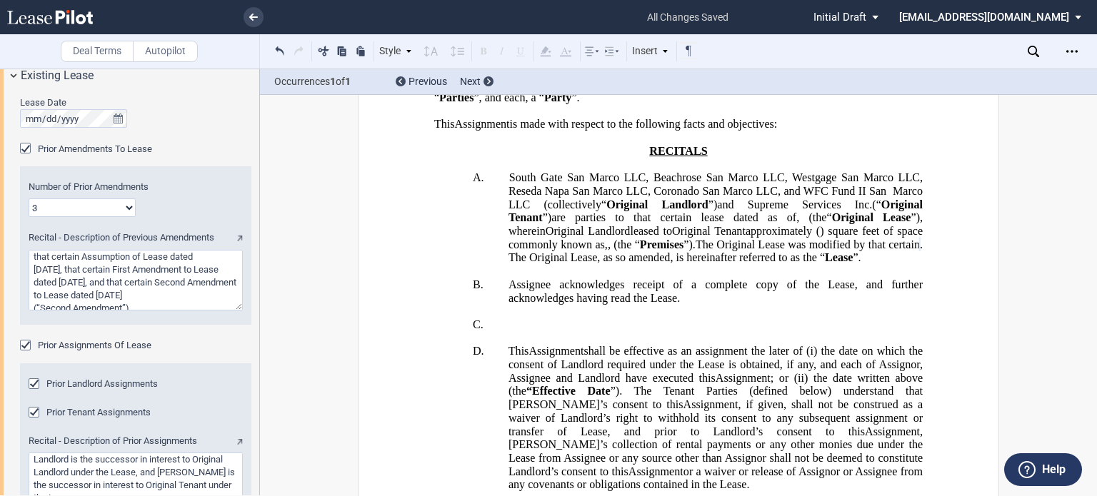
drag, startPoint x: 29, startPoint y: 258, endPoint x: 84, endPoint y: 256, distance: 55.0
click at [84, 256] on textarea "Recital - Description of Previous Amendments" at bounding box center [136, 280] width 214 height 61
click at [156, 258] on textarea "Recital - Description of Previous Amendments" at bounding box center [136, 280] width 214 height 61
click at [222, 290] on textarea "Recital - Description of Previous Amendments" at bounding box center [136, 280] width 214 height 61
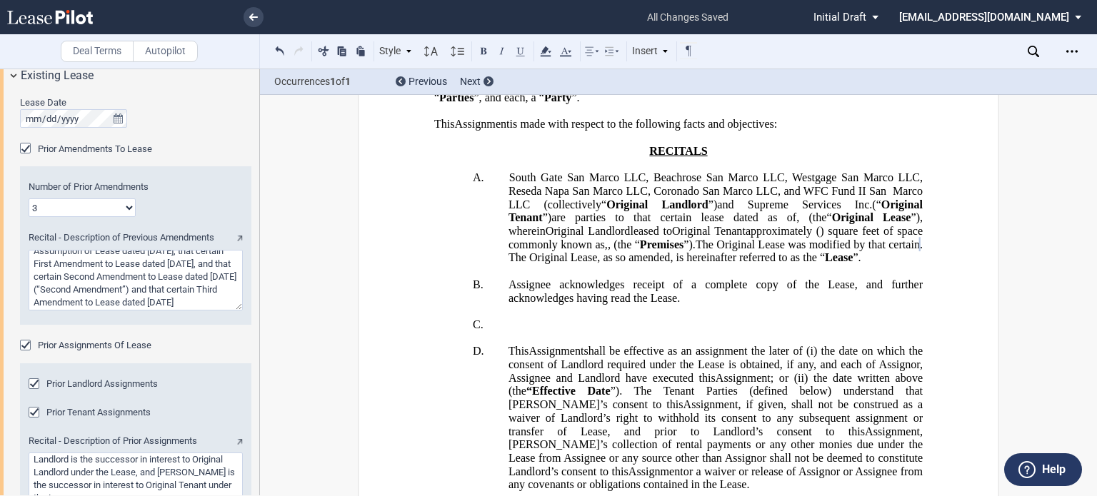
scroll to position [0, 0]
click at [211, 283] on textarea "Recital - Description of Previous Amendments" at bounding box center [136, 280] width 214 height 61
click at [226, 295] on textarea "Recital - Description of Previous Amendments" at bounding box center [136, 280] width 214 height 61
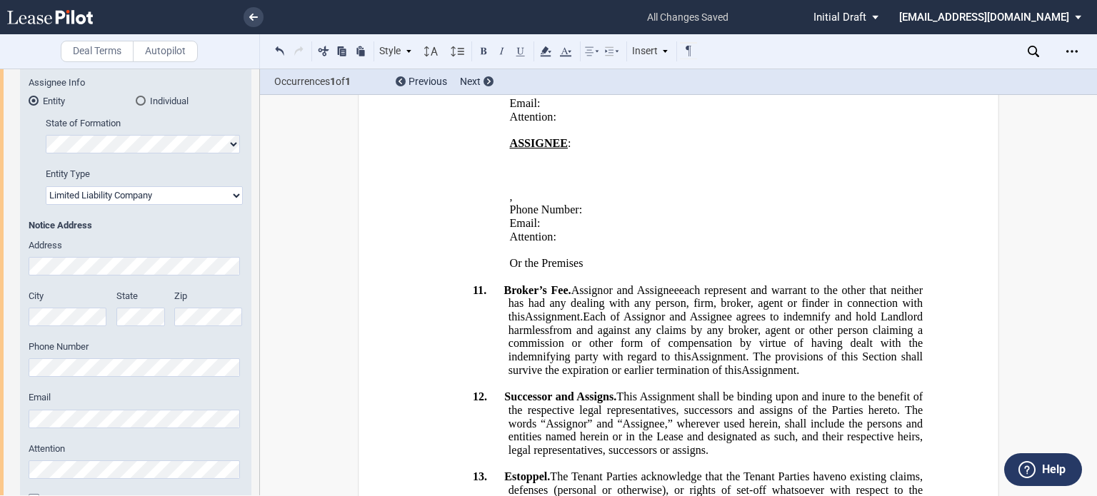
scroll to position [515, 0]
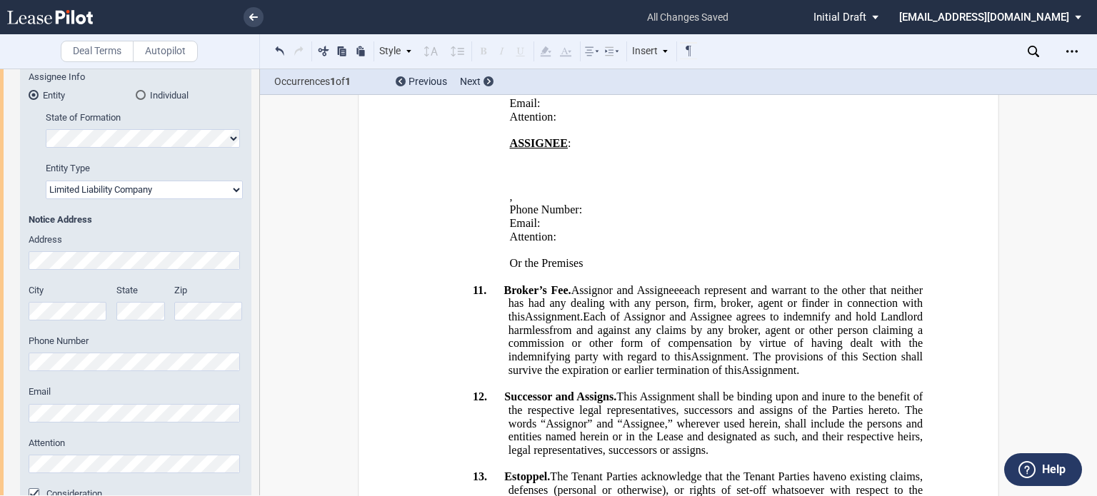
click at [34, 246] on div "Address" at bounding box center [136, 251] width 214 height 36
click at [163, 223] on span "Notice Address" at bounding box center [136, 219] width 214 height 13
click at [1, 341] on div "Tenant Information Tenant Trade Name Tenant Name Tenant Type Entity Individual …" at bounding box center [129, 285] width 259 height 1311
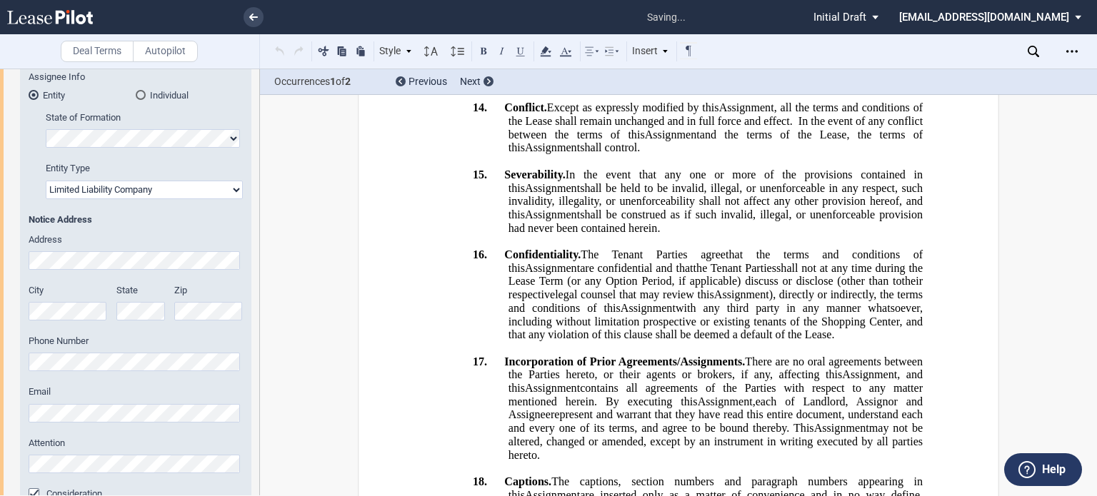
scroll to position [2695, 0]
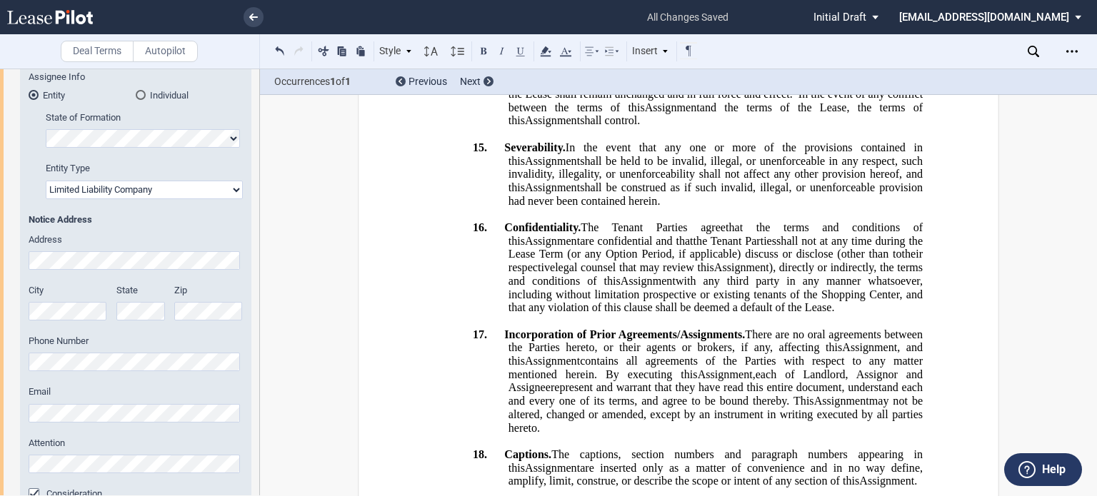
click at [0, 388] on html ".bocls-1{fill:#26354a;fill-rule:evenodd} Loading... × all changes saved Pending…" at bounding box center [548, 248] width 1097 height 496
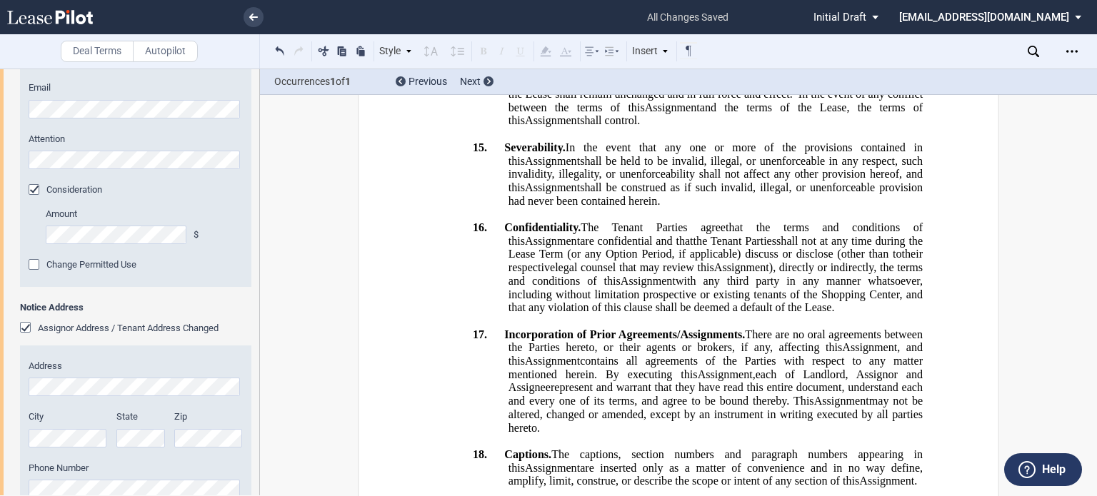
scroll to position [840, 0]
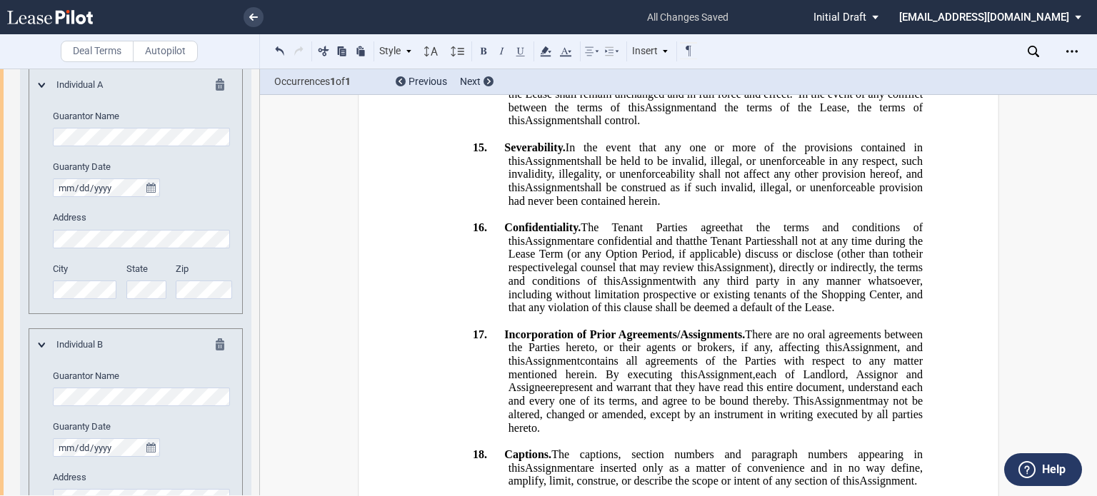
scroll to position [2533, 0]
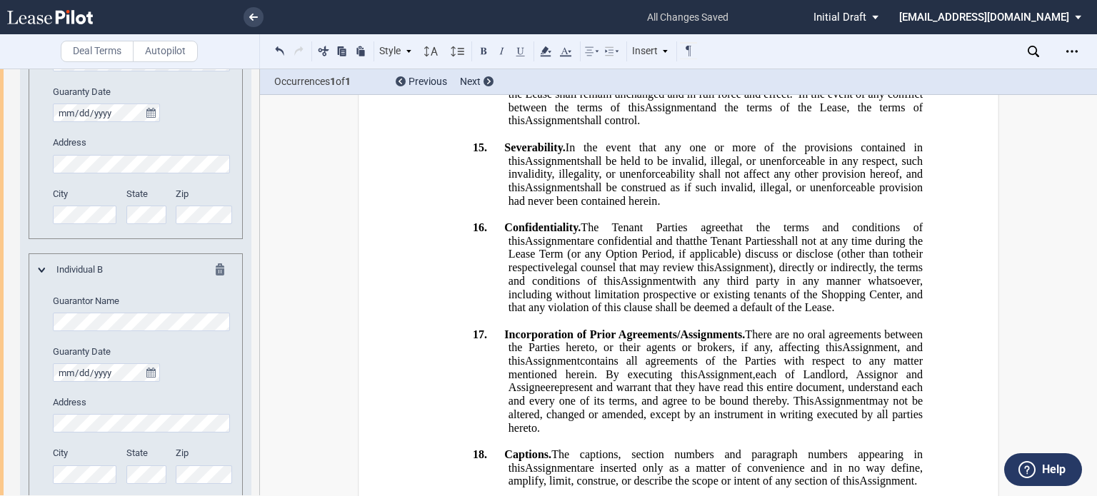
click at [223, 266] on md-icon at bounding box center [224, 271] width 17 height 17
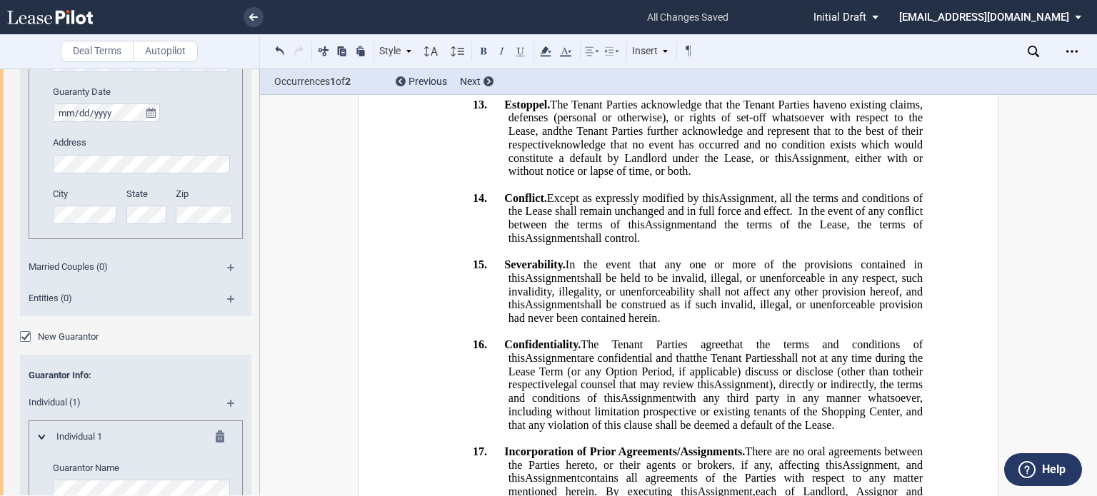
scroll to position [2576, 0]
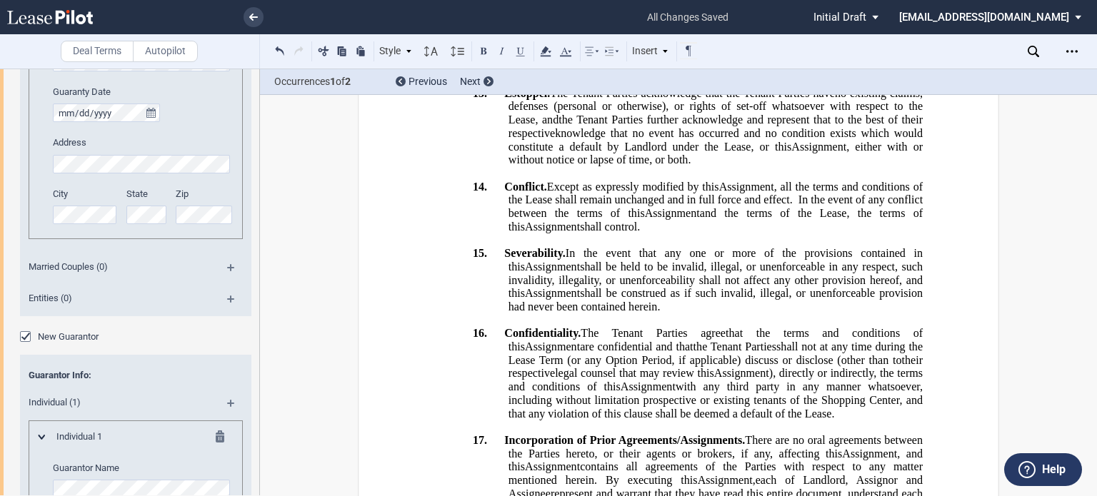
drag, startPoint x: 259, startPoint y: 406, endPoint x: 269, endPoint y: 209, distance: 196.6
click at [269, 209] on div "Deal Terms Autopilot Style A. Section (a) Subsection Normal Normal 8pt 9pt 10pt…" at bounding box center [548, 283] width 1097 height 428
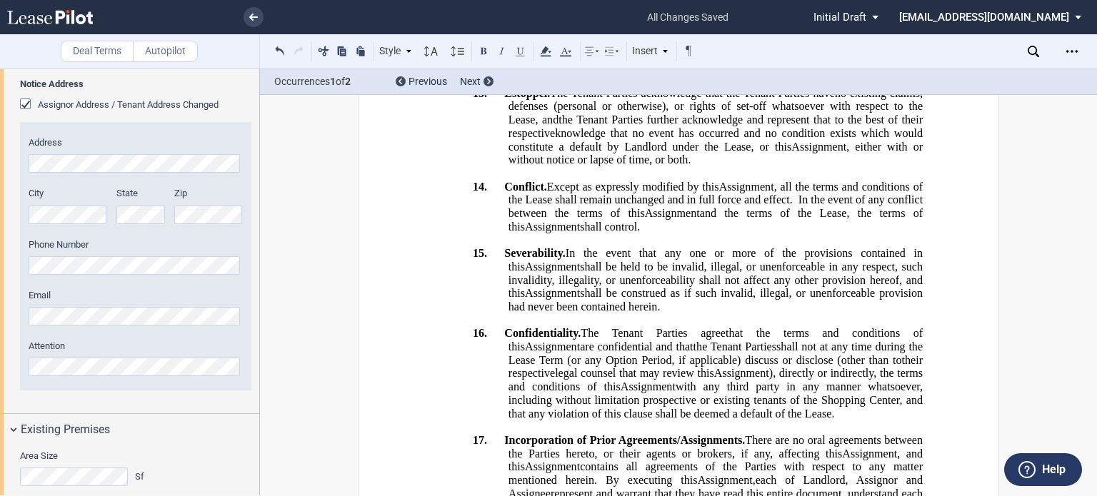
scroll to position [1047, 0]
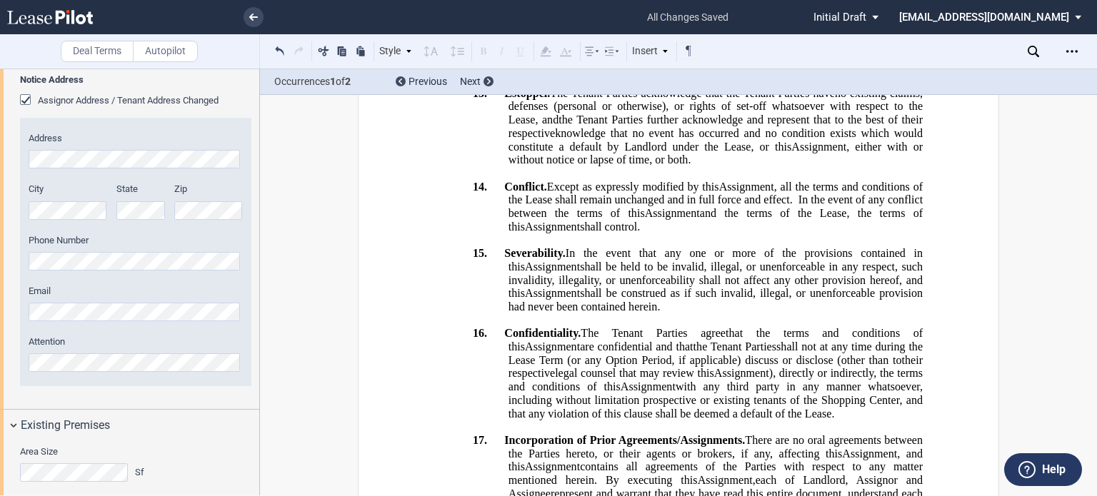
click at [0, 119] on html ".bocls-1{fill:#26354a;fill-rule:evenodd} Loading... × all changes saved Pending…" at bounding box center [548, 248] width 1097 height 496
click at [0, 250] on html ".bocls-1{fill:#26354a;fill-rule:evenodd} Loading... × all changes saved Pending…" at bounding box center [548, 248] width 1097 height 496
click at [0, 299] on html ".bocls-1{fill:#26354a;fill-rule:evenodd} Loading... × all changes saved Pending…" at bounding box center [548, 248] width 1097 height 496
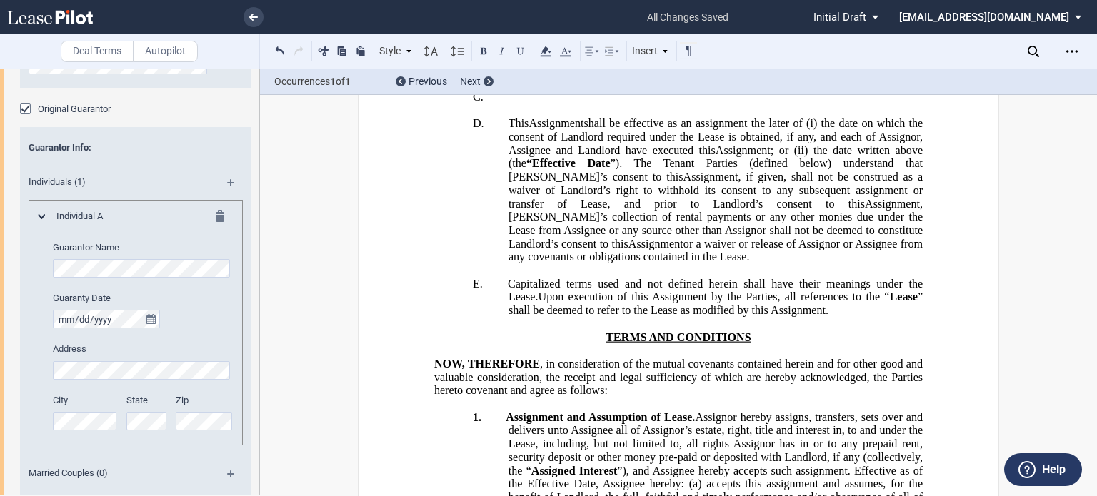
scroll to position [283, 0]
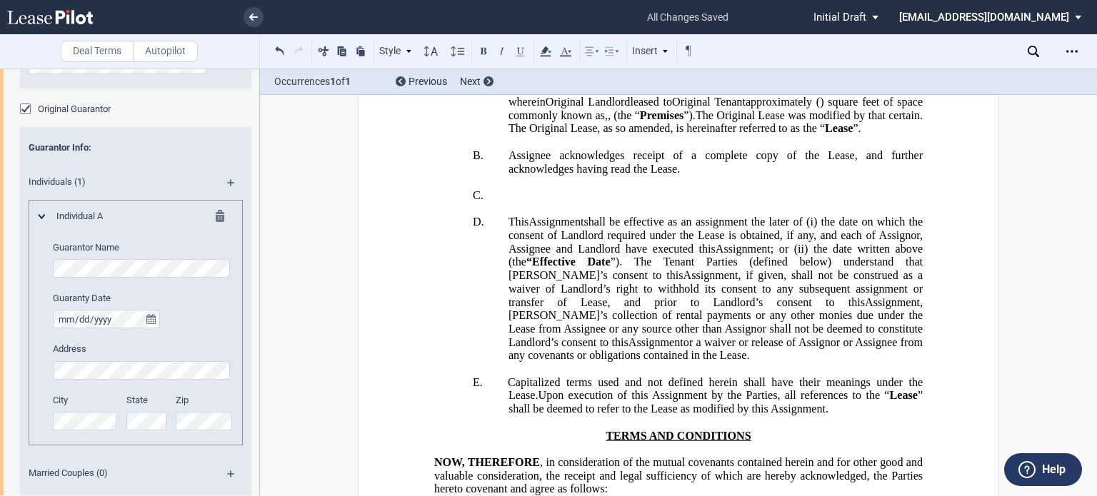
click at [751, 136] on p "A. South Gate San Marco LLC, Beachrose San Marco LLC, Westgage San Marco LLC, R…" at bounding box center [715, 89] width 414 height 94
click at [750, 136] on p "A. South Gate San Marco LLC, Beachrose San Marco LLC, Westgage San Marco LLC, R…" at bounding box center [715, 89] width 414 height 94
click at [749, 136] on p "A. South Gate San Marco LLC, Beachrose San Marco LLC, Westgage San Marco LLC, R…" at bounding box center [715, 89] width 414 height 94
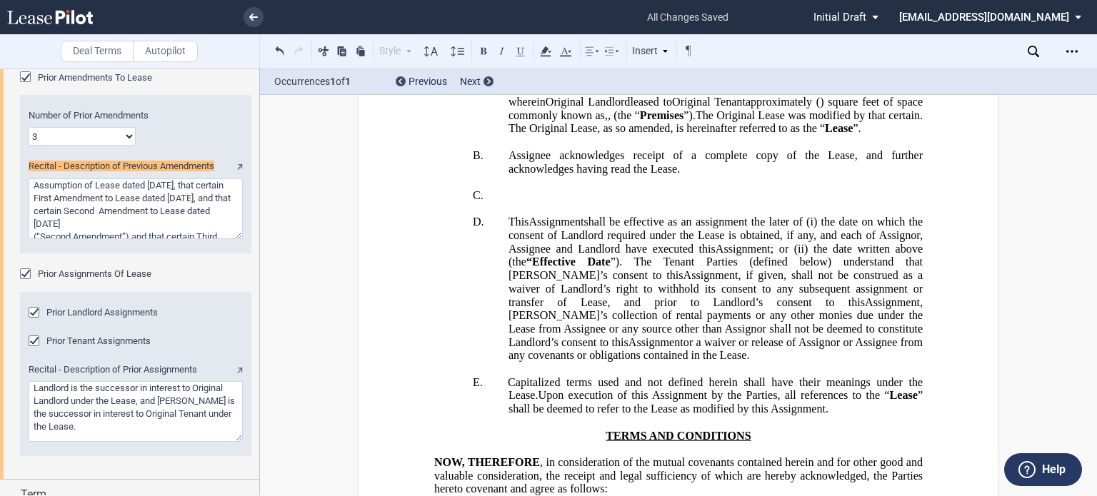
scroll to position [1549, 0]
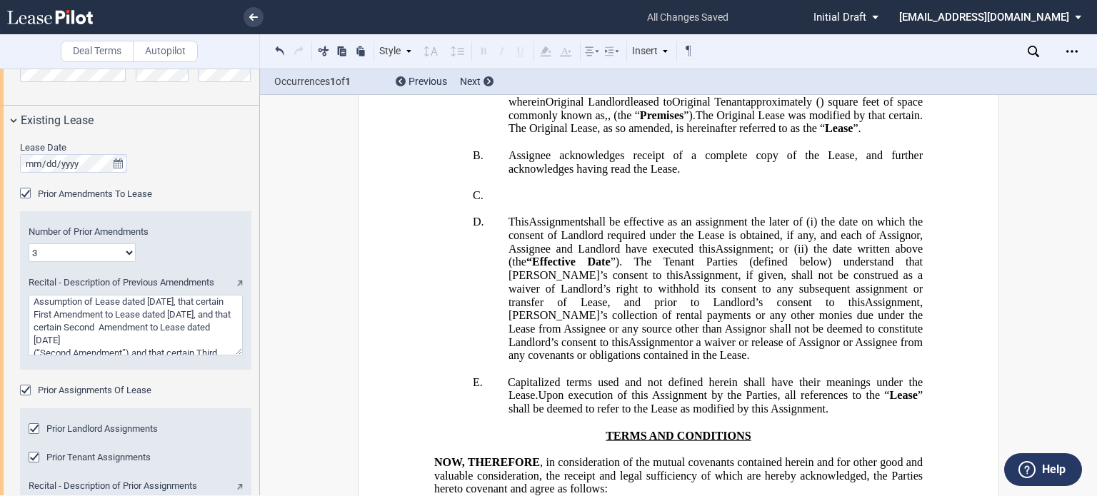
drag, startPoint x: 108, startPoint y: 326, endPoint x: 123, endPoint y: 323, distance: 15.4
click at [123, 323] on textarea "Recital - Description of Previous Amendments" at bounding box center [136, 325] width 214 height 61
type textarea "Assumption of Lease dated [DATE], that certain First Amendment to Lease dated […"
drag, startPoint x: 259, startPoint y: 277, endPoint x: 254, endPoint y: 286, distance: 10.5
click at [254, 286] on div at bounding box center [130, 282] width 260 height 427
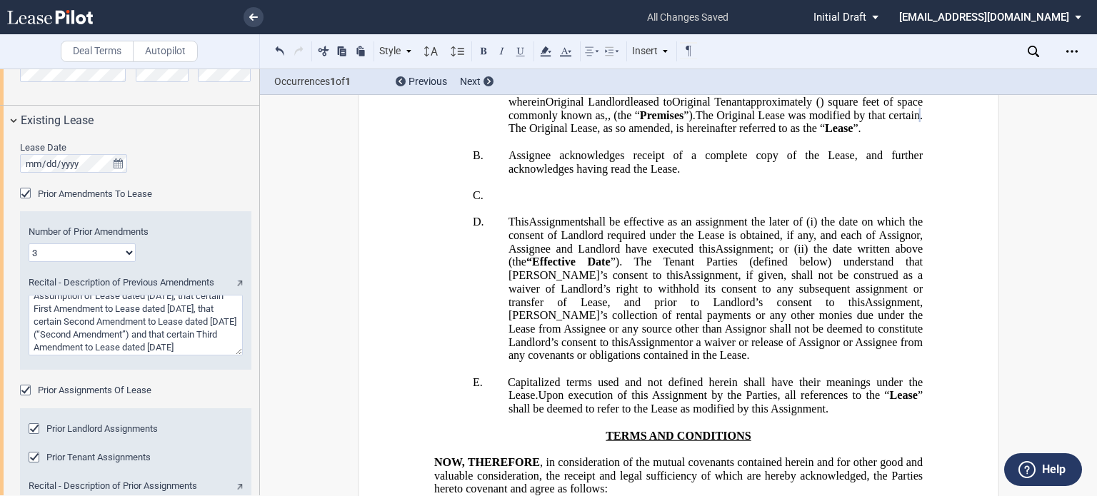
scroll to position [19, 0]
drag, startPoint x: 40, startPoint y: 335, endPoint x: 123, endPoint y: 336, distance: 82.8
click at [123, 336] on textarea "Recital - Description of Previous Amendments" at bounding box center [136, 325] width 214 height 61
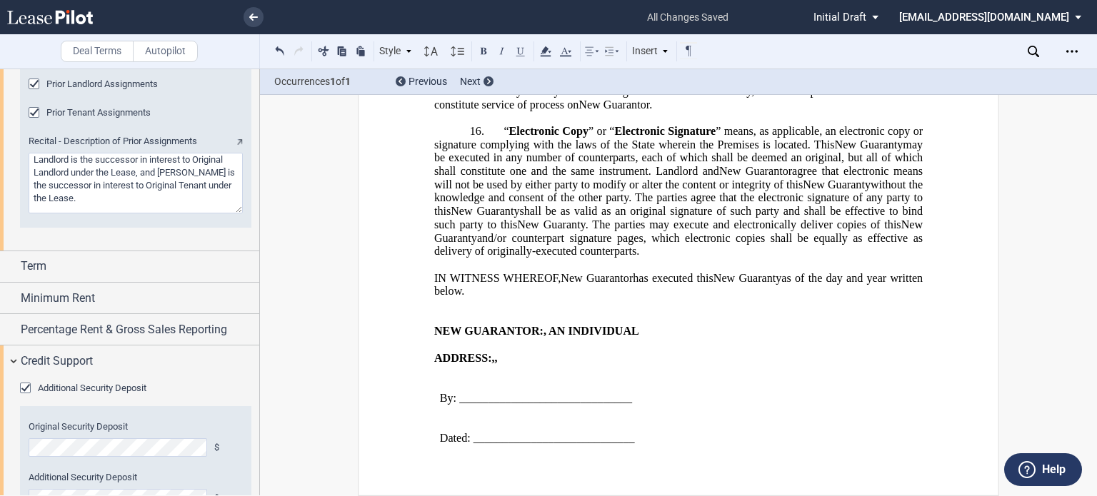
scroll to position [7747, 0]
